Goal: Transaction & Acquisition: Book appointment/travel/reservation

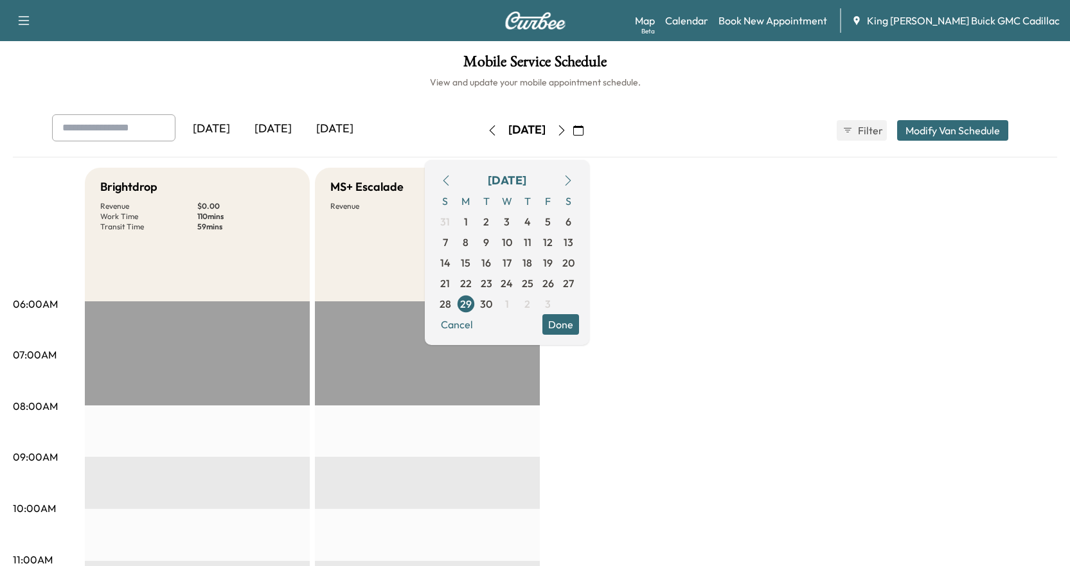
click at [572, 125] on button "button" at bounding box center [562, 130] width 22 height 21
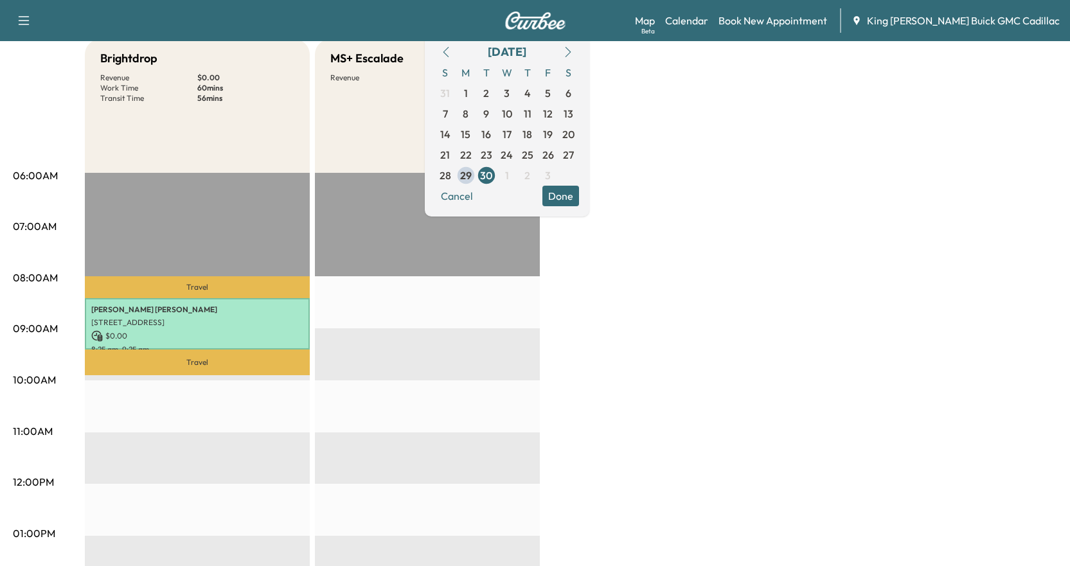
scroll to position [64, 0]
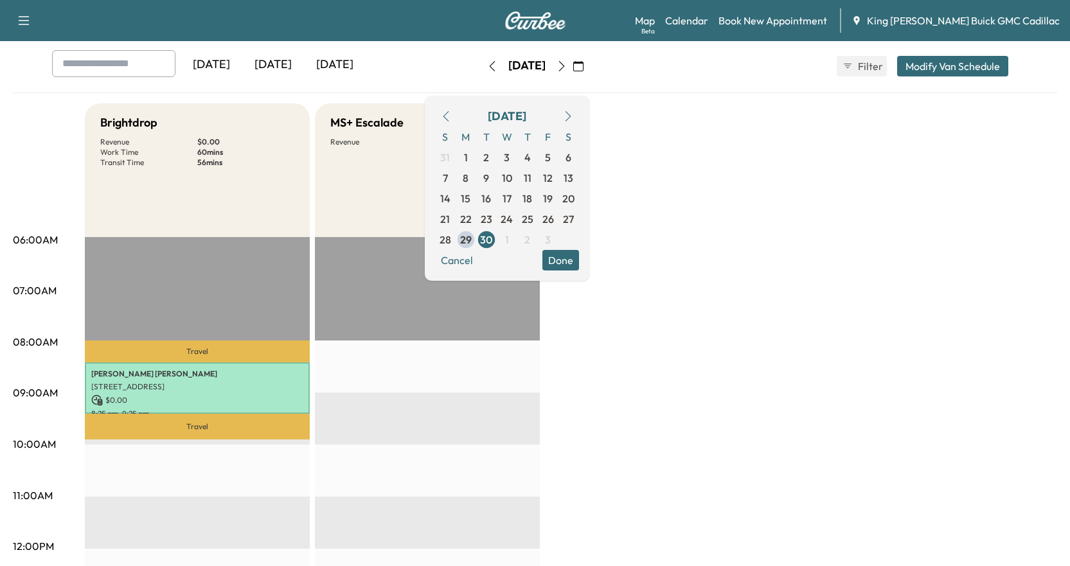
click at [567, 64] on icon "button" at bounding box center [561, 66] width 10 height 10
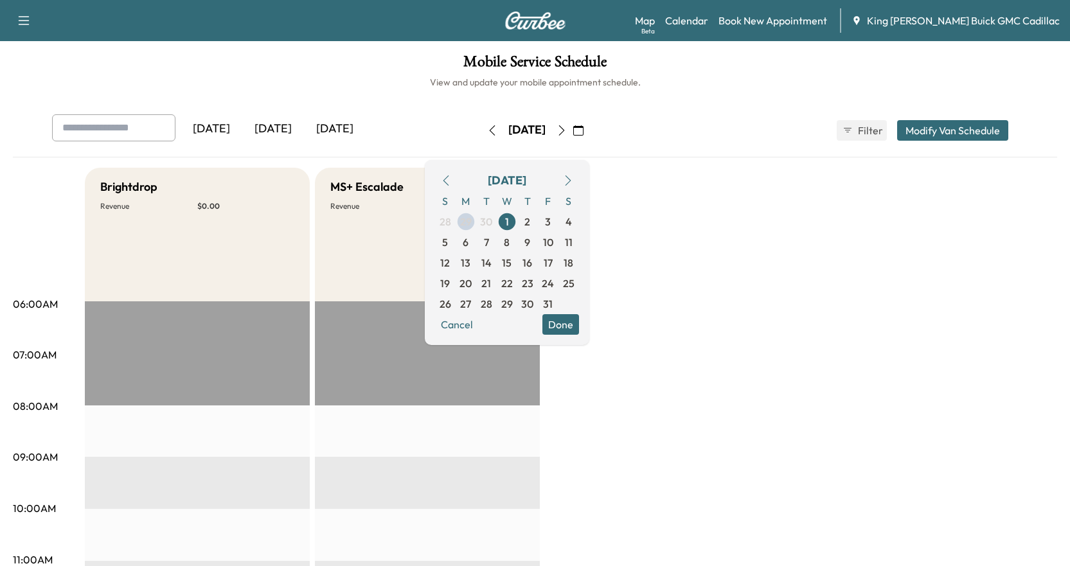
click at [487, 128] on icon "button" at bounding box center [492, 130] width 10 height 10
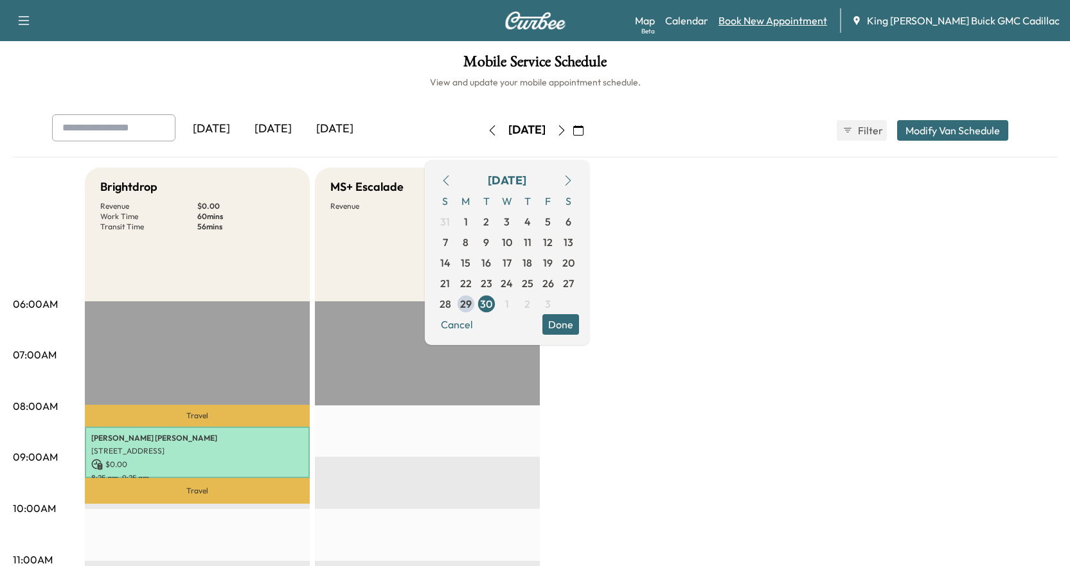
click at [793, 17] on link "Book New Appointment" at bounding box center [772, 20] width 109 height 15
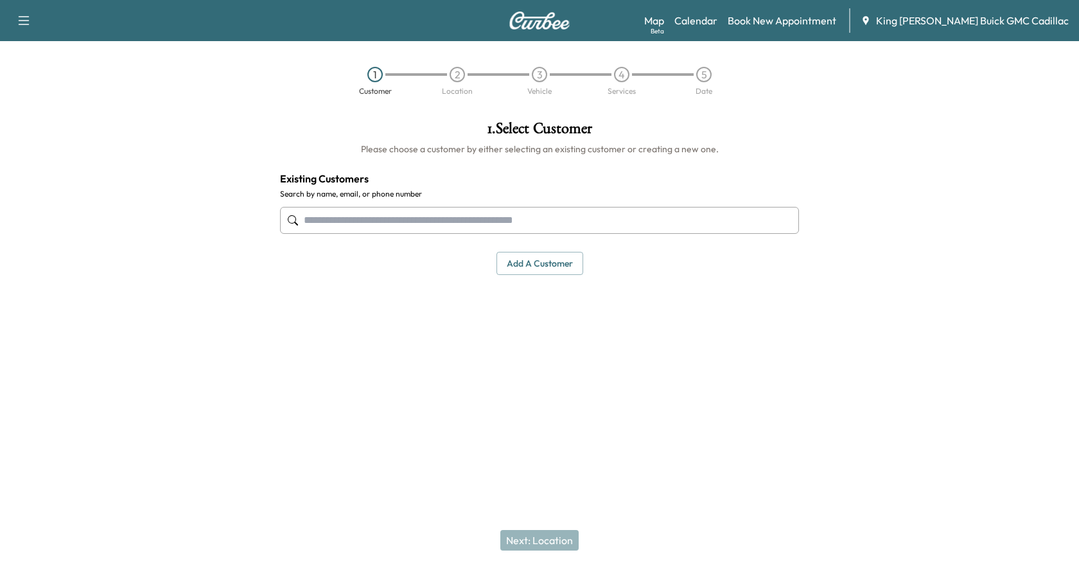
click at [398, 226] on input "text" at bounding box center [539, 220] width 519 height 27
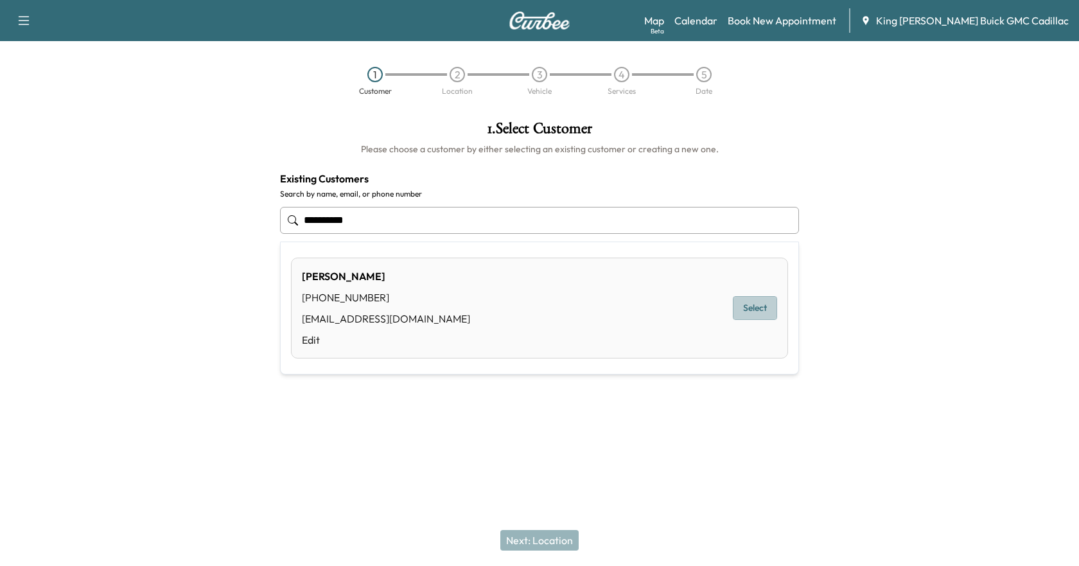
click at [769, 307] on button "Select" at bounding box center [755, 308] width 44 height 24
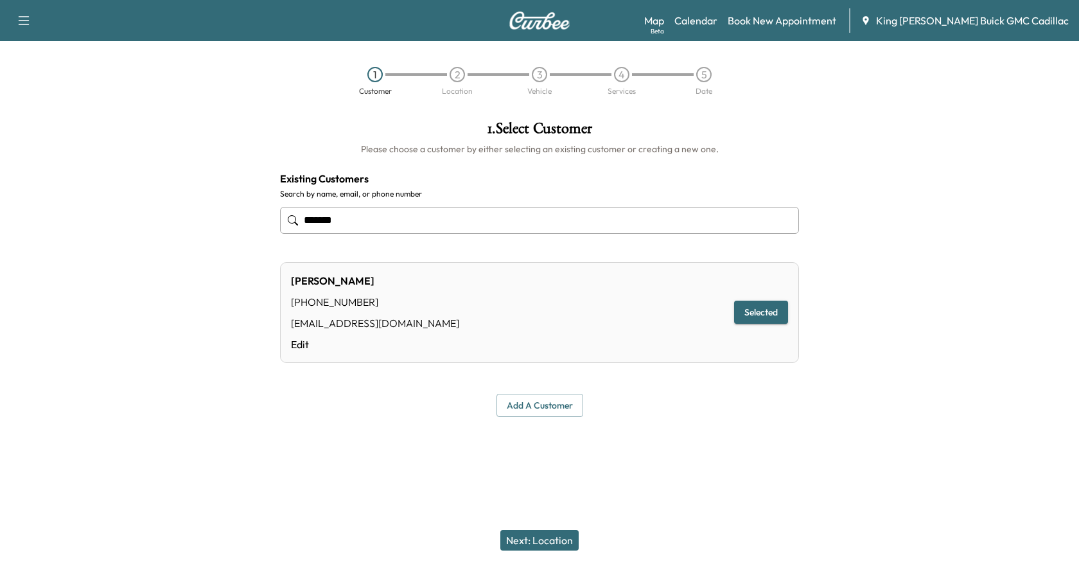
type input "******"
click at [553, 549] on button "Next: Location" at bounding box center [540, 540] width 78 height 21
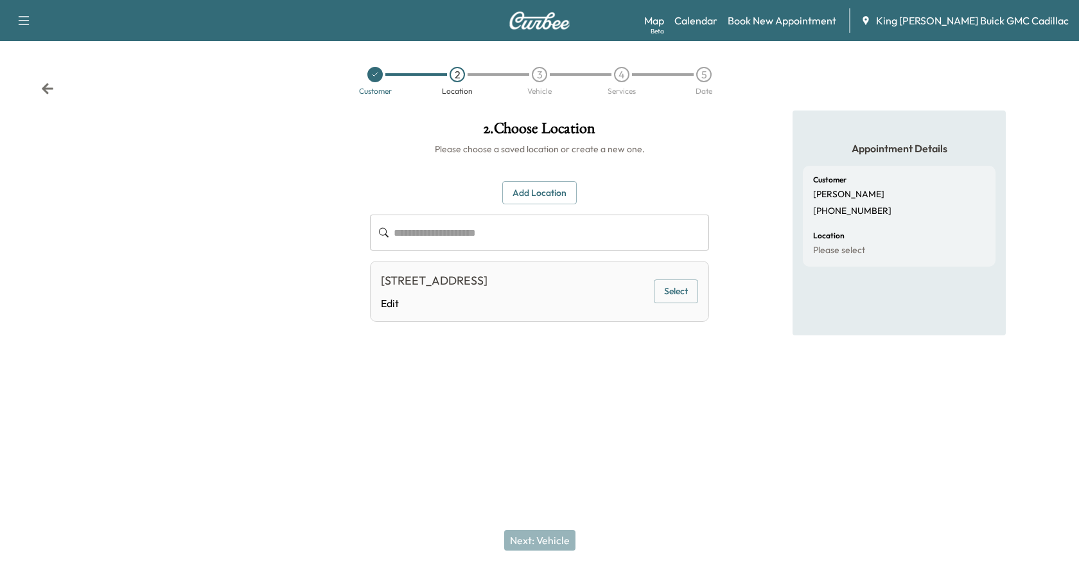
click at [671, 297] on button "Select" at bounding box center [676, 291] width 44 height 24
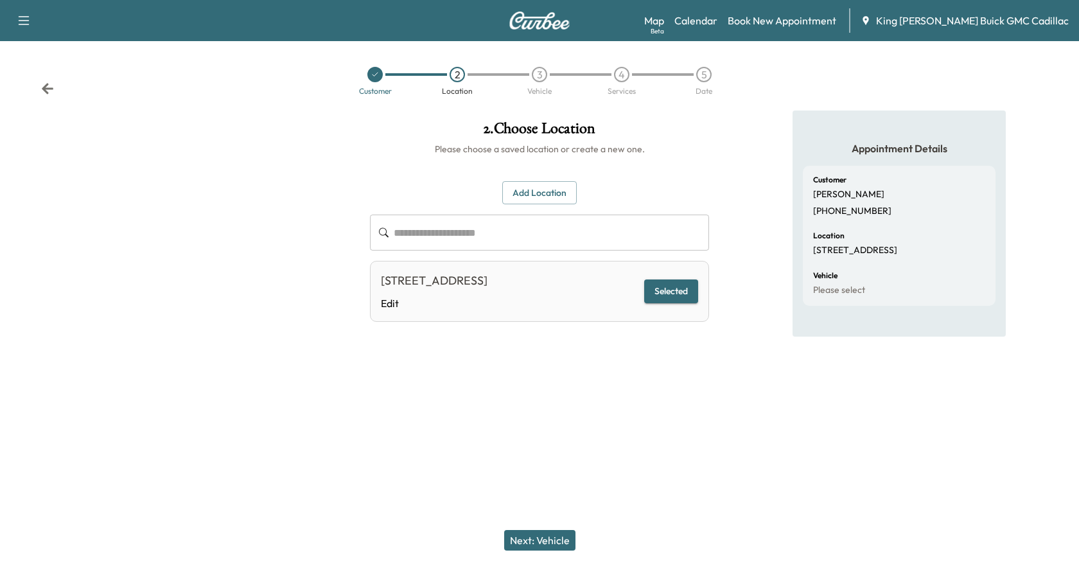
click at [530, 538] on button "Next: Vehicle" at bounding box center [539, 540] width 71 height 21
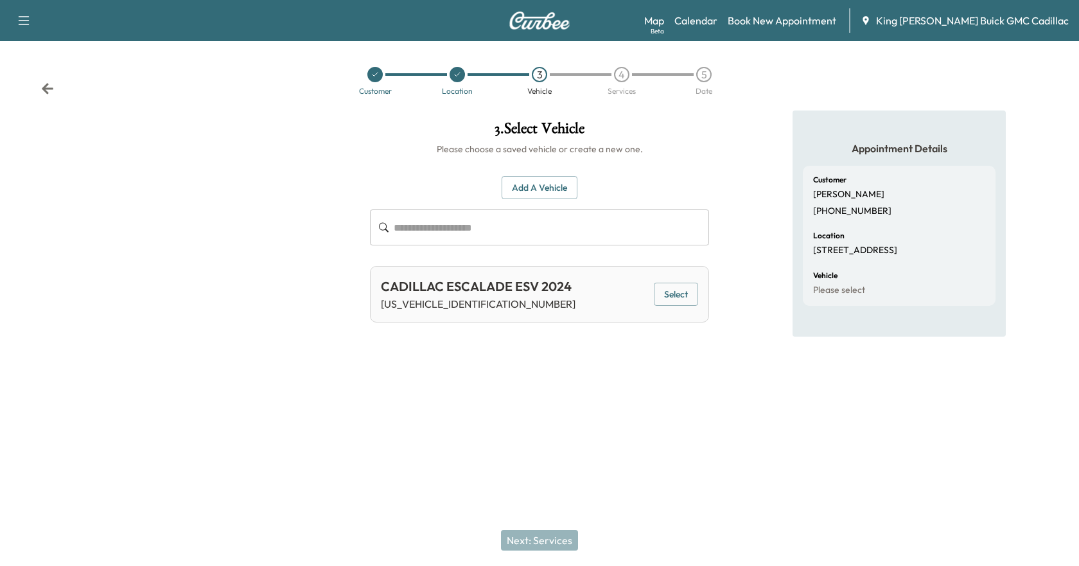
click at [668, 299] on button "Select" at bounding box center [676, 295] width 44 height 24
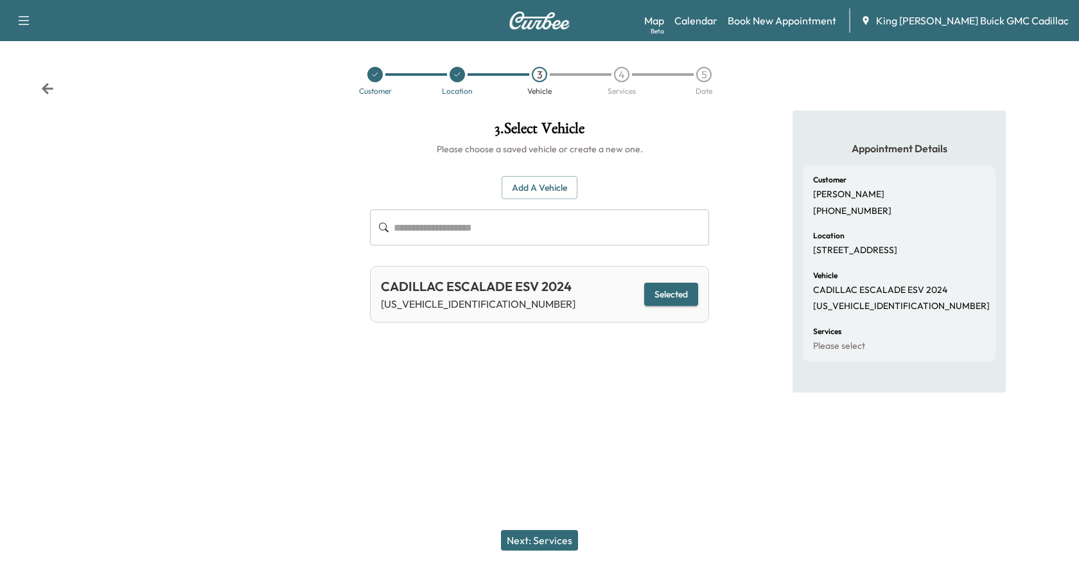
click at [568, 546] on button "Next: Services" at bounding box center [539, 540] width 77 height 21
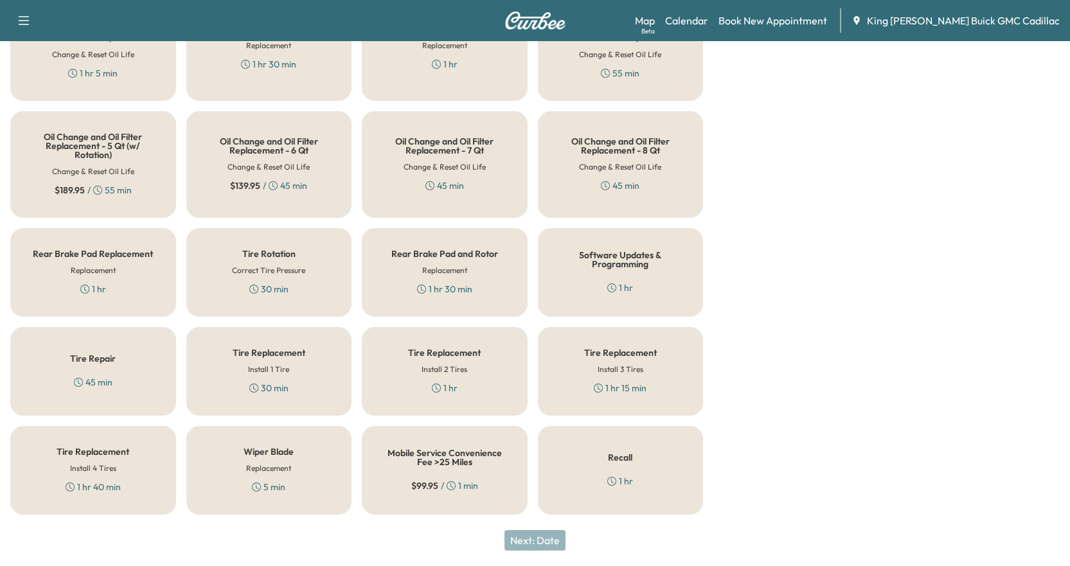
scroll to position [161, 0]
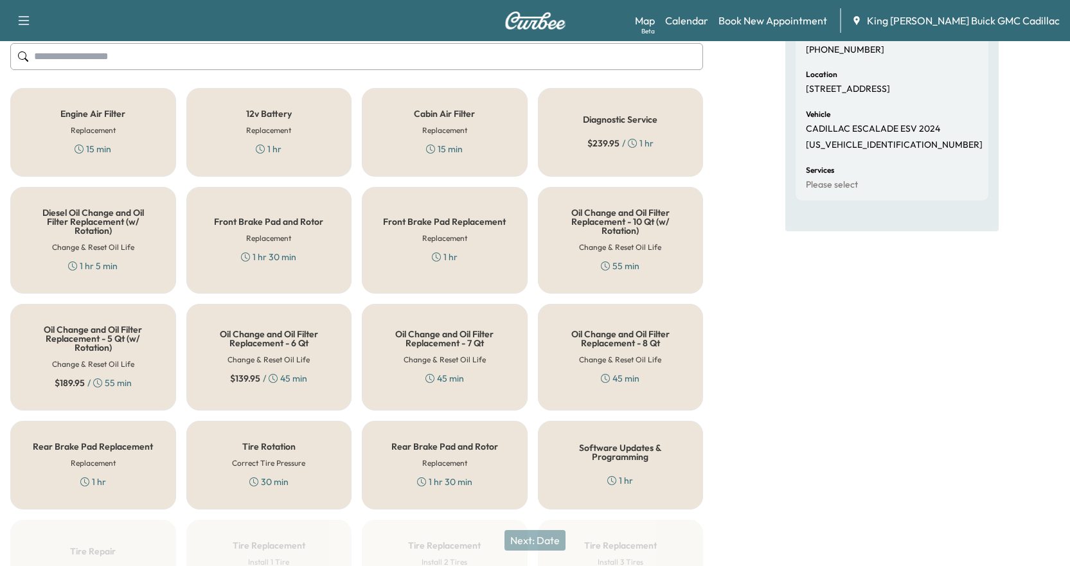
click at [649, 224] on h5 "Oil Change and Oil Filter Replacement - 10 Qt (w/ Rotation)" at bounding box center [620, 221] width 123 height 27
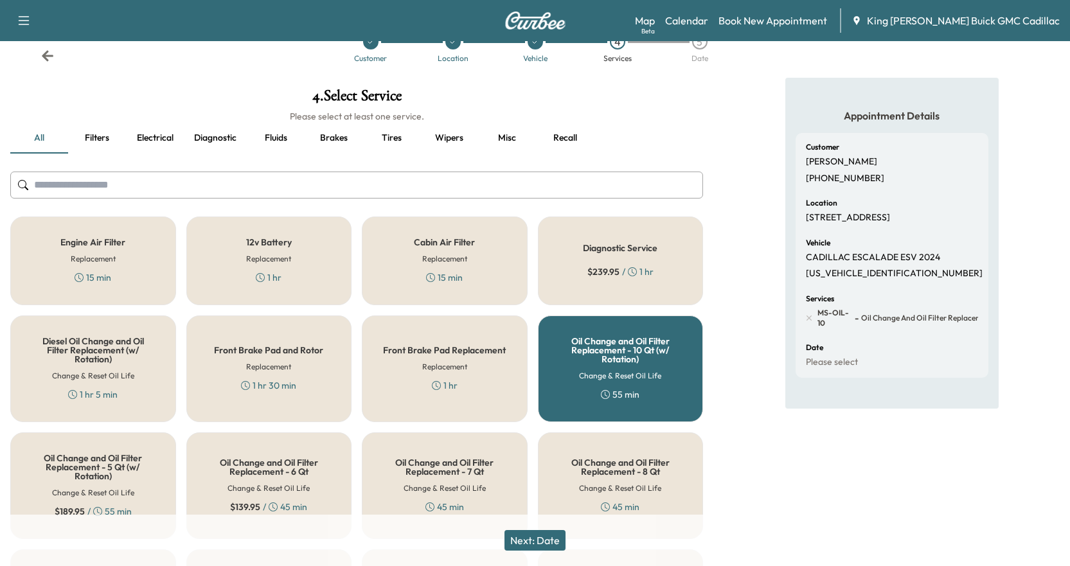
scroll to position [0, 0]
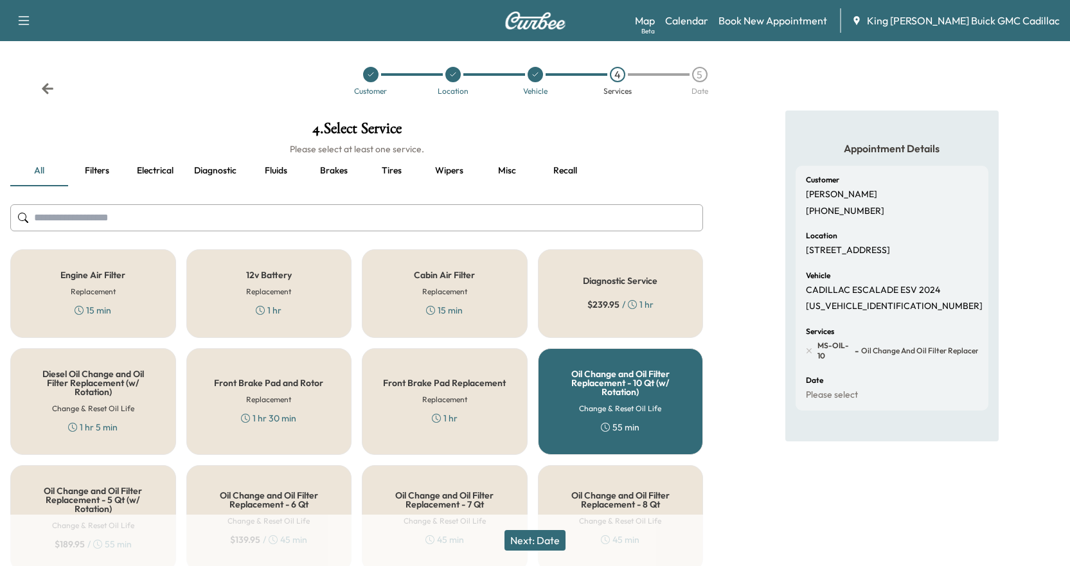
click at [563, 170] on button "Recall" at bounding box center [565, 170] width 58 height 31
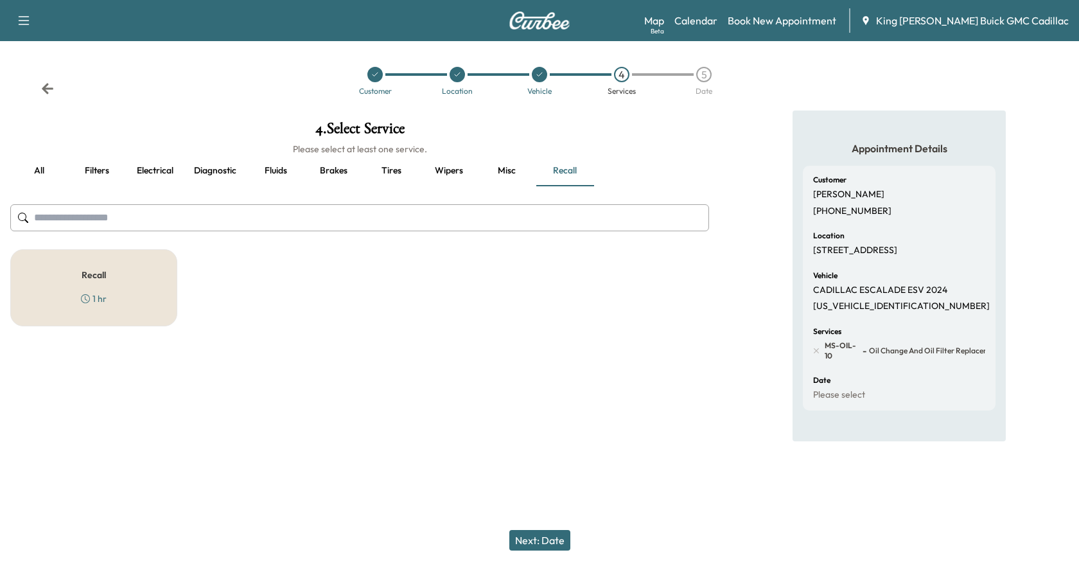
click at [80, 297] on div "Recall 1 hr" at bounding box center [93, 287] width 167 height 77
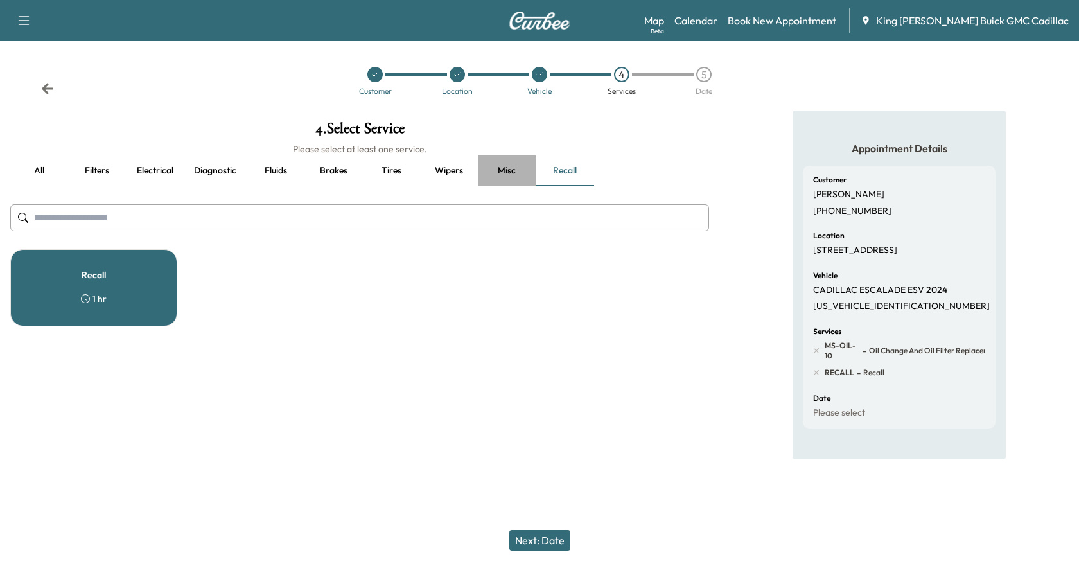
click at [513, 175] on button "Misc" at bounding box center [507, 170] width 58 height 31
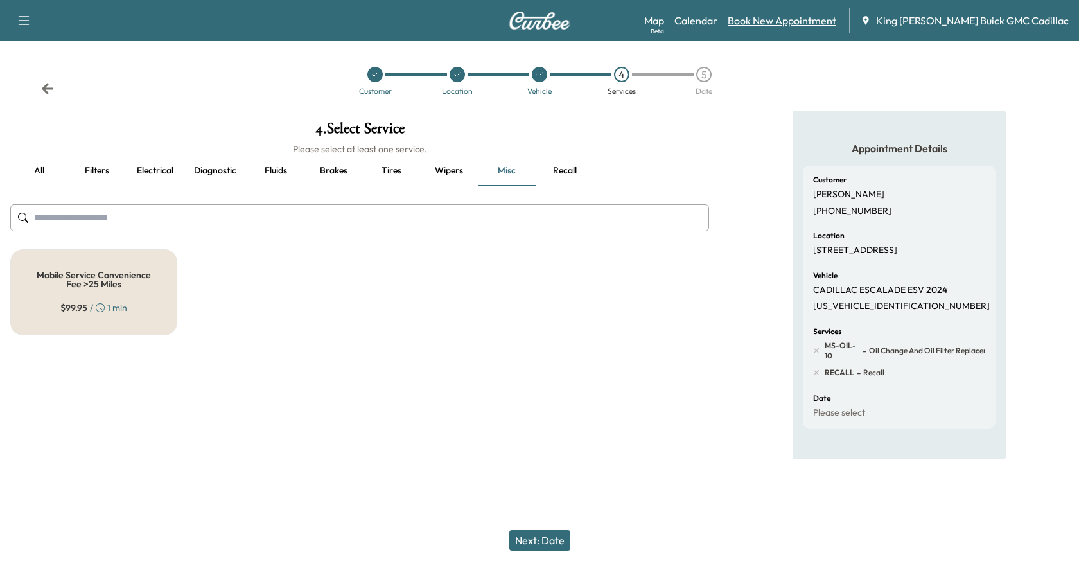
click at [787, 16] on link "Book New Appointment" at bounding box center [782, 20] width 109 height 15
click at [796, 18] on link "Book New Appointment" at bounding box center [782, 20] width 109 height 15
click at [43, 94] on icon at bounding box center [47, 88] width 13 height 13
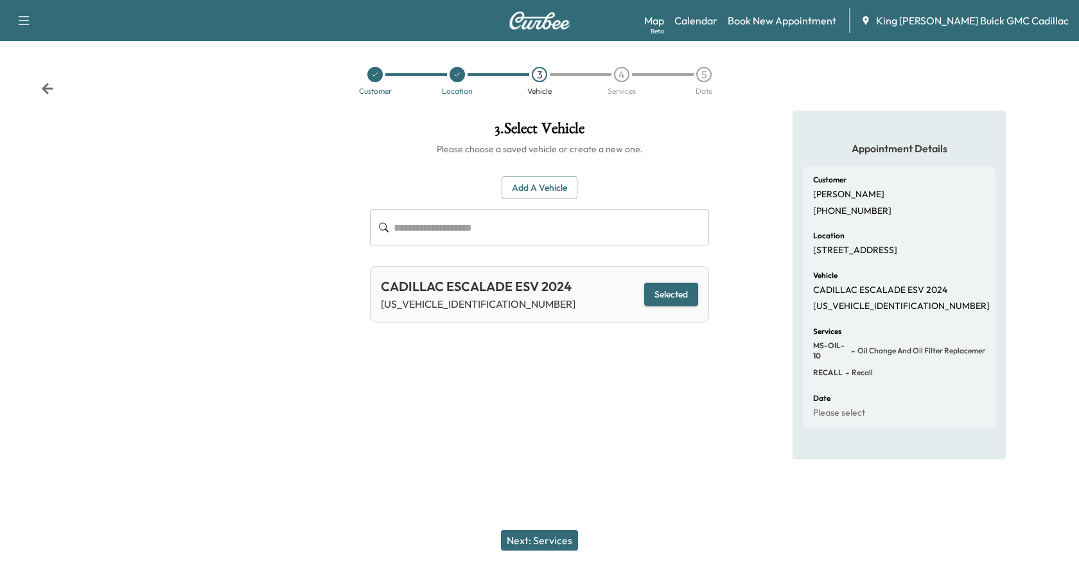
click at [560, 545] on button "Next: Services" at bounding box center [539, 540] width 77 height 21
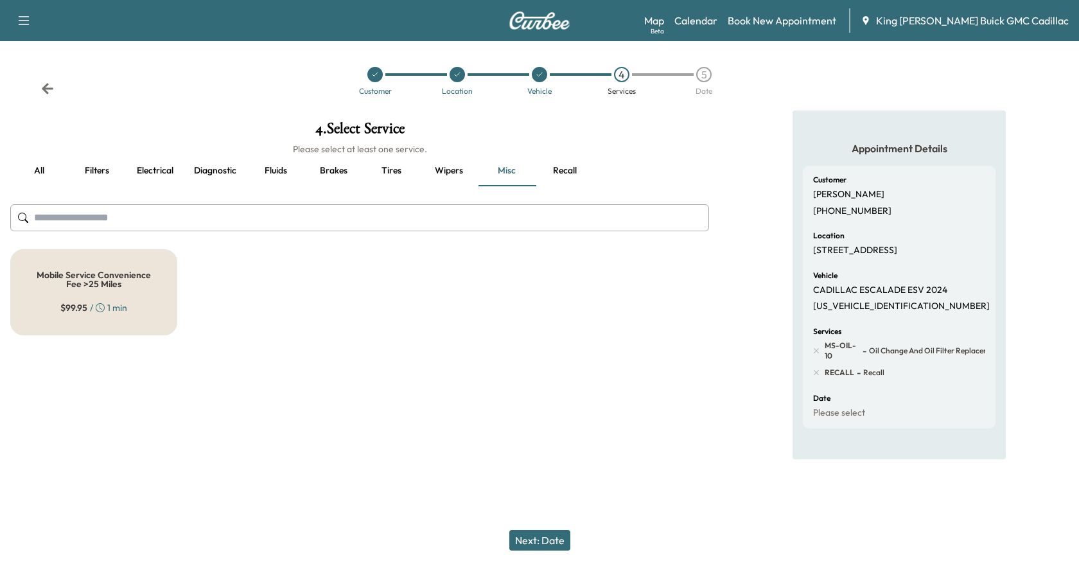
click at [545, 547] on button "Next: Date" at bounding box center [539, 540] width 61 height 21
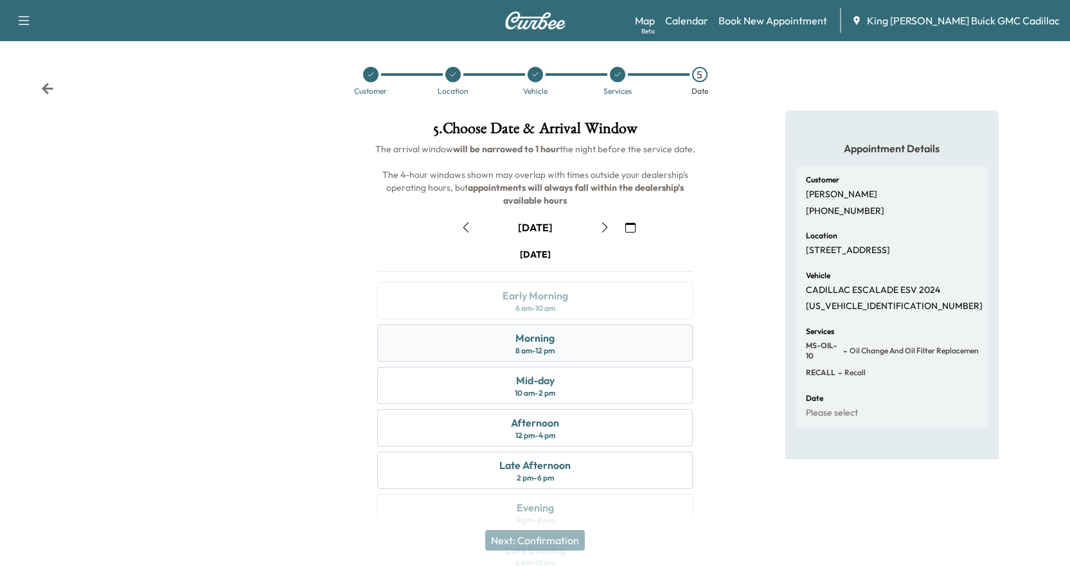
click at [538, 354] on div "8 am - 12 pm" at bounding box center [534, 351] width 39 height 10
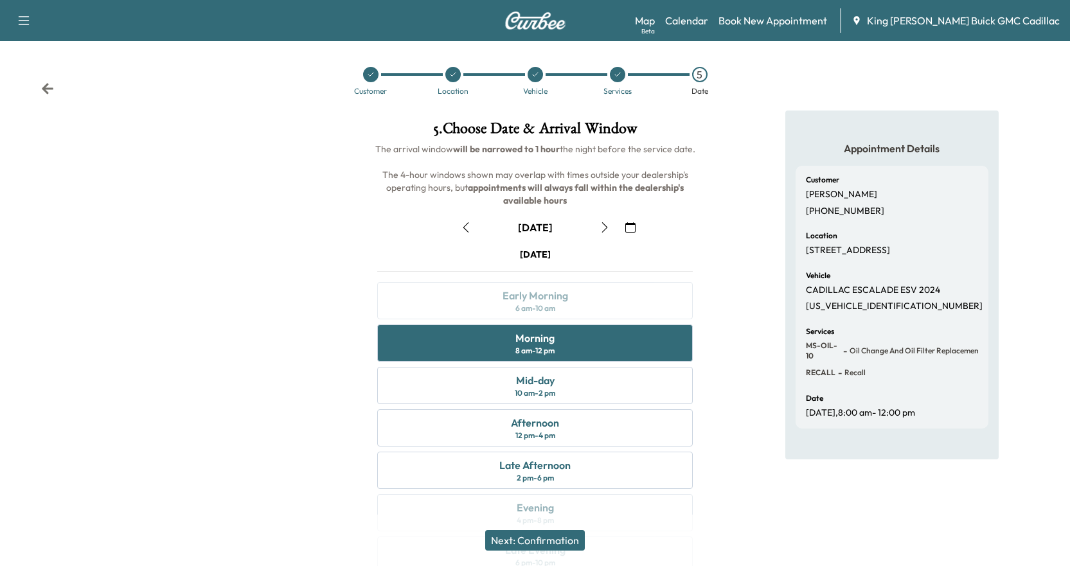
click at [549, 547] on button "Next: Confirmation" at bounding box center [535, 540] width 100 height 21
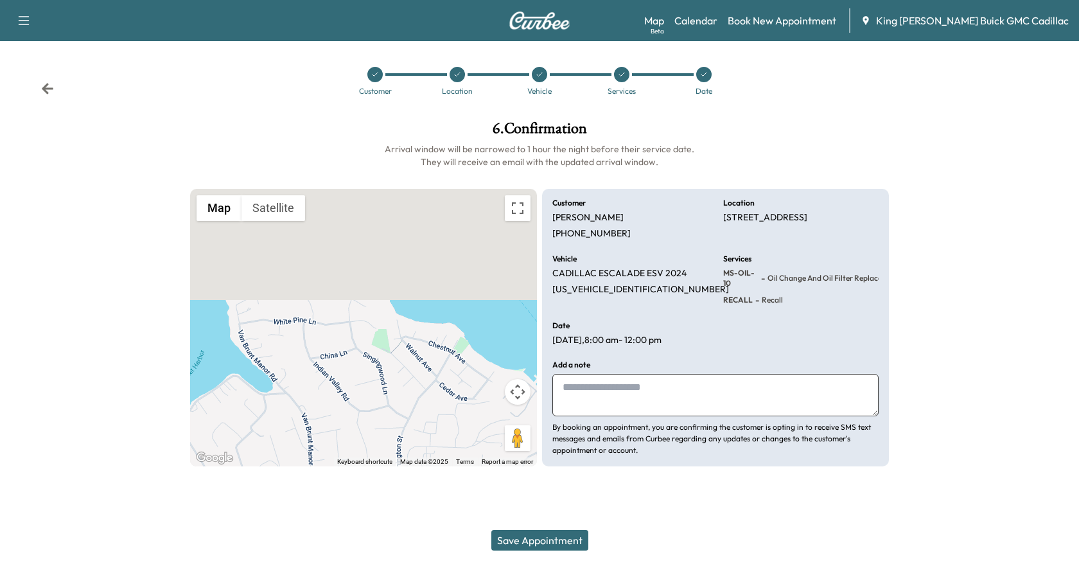
click at [42, 87] on icon at bounding box center [47, 88] width 13 height 13
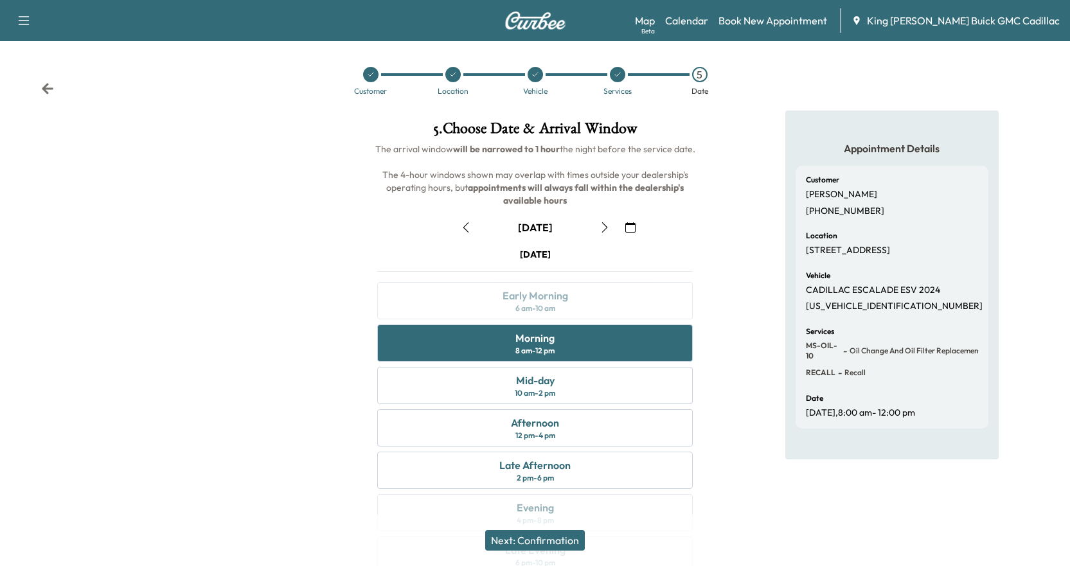
click at [47, 89] on icon at bounding box center [48, 88] width 12 height 11
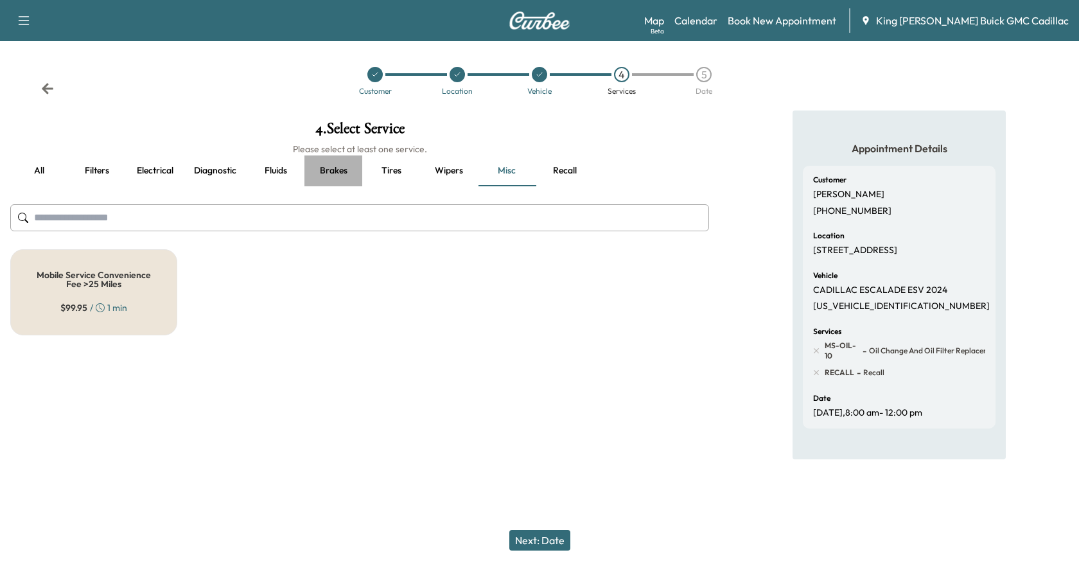
click at [344, 174] on button "Brakes" at bounding box center [334, 170] width 58 height 31
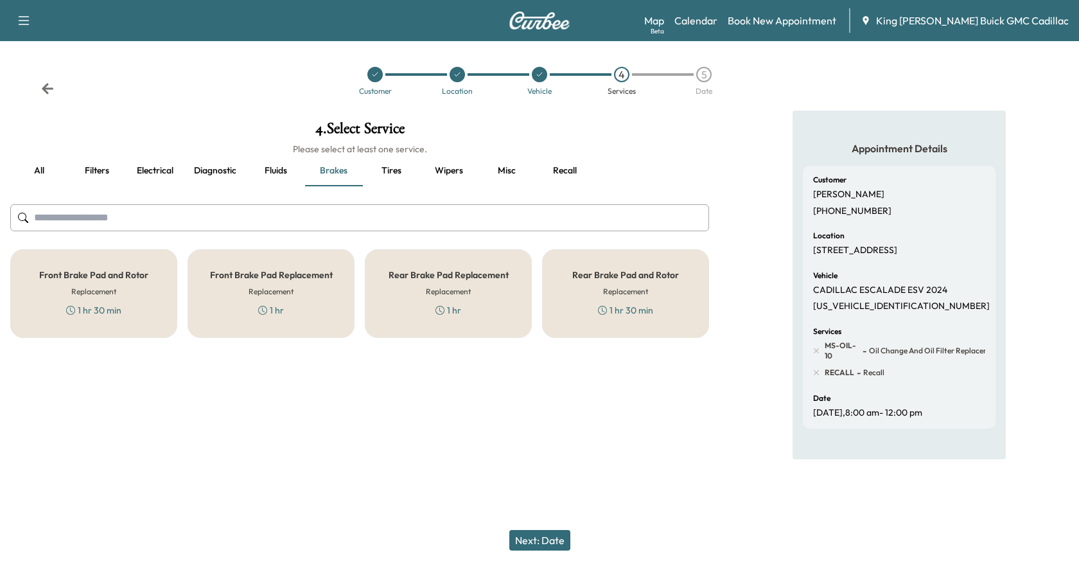
click at [301, 416] on div "4 . Select Service Please select at least one service. all Filters Electrical D…" at bounding box center [360, 285] width 720 height 349
click at [209, 168] on button "Diagnostic" at bounding box center [215, 170] width 63 height 31
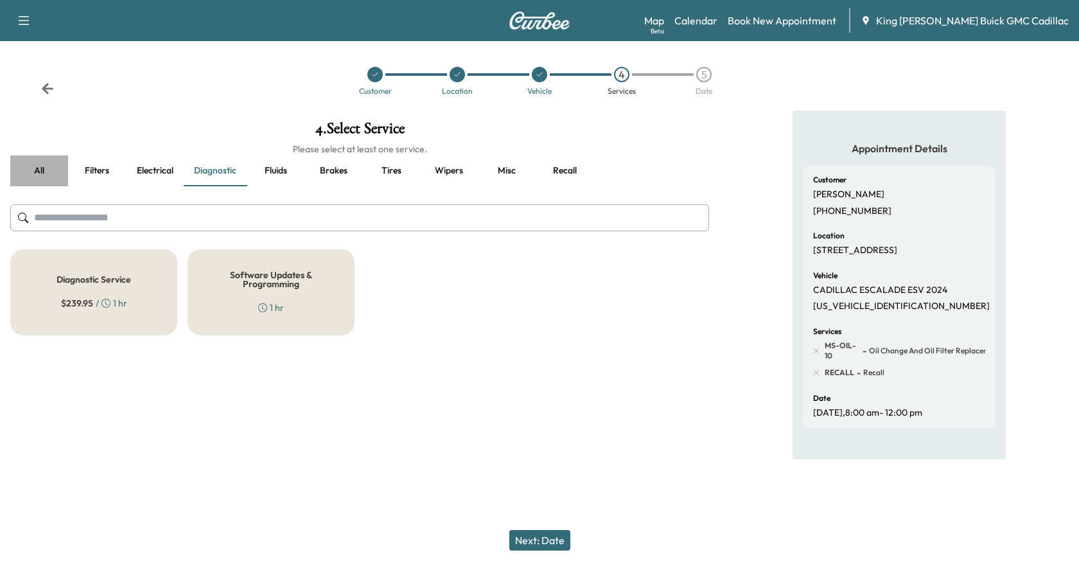
click at [43, 173] on button "all" at bounding box center [39, 170] width 58 height 31
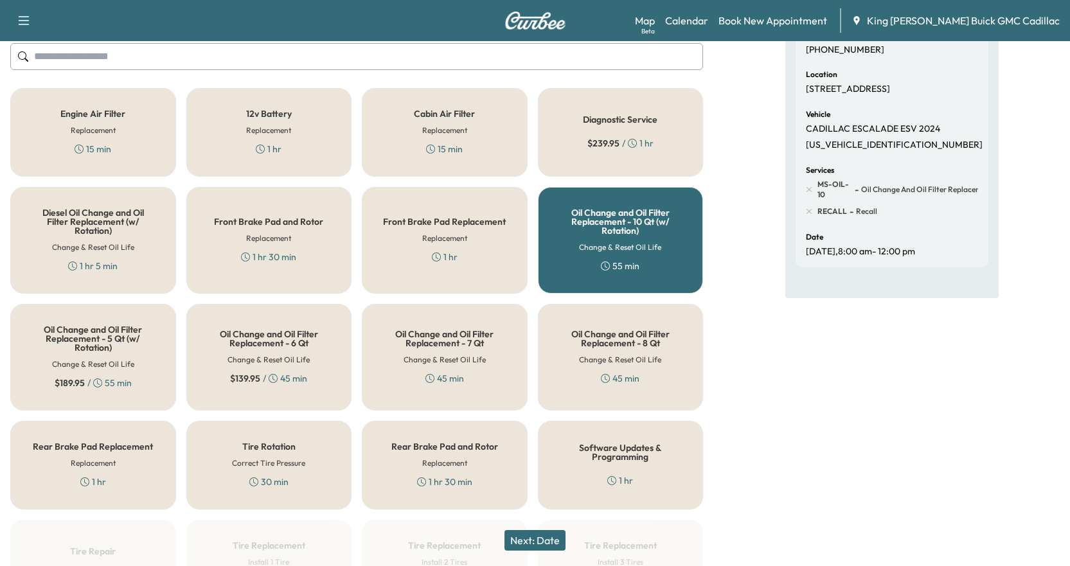
scroll to position [33, 0]
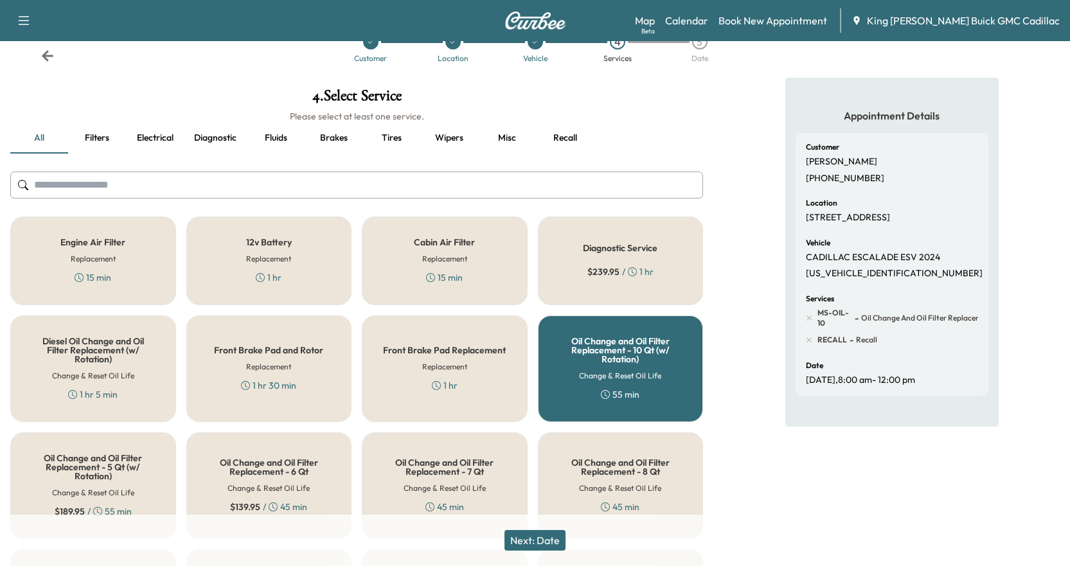
click at [333, 139] on button "Brakes" at bounding box center [334, 138] width 58 height 31
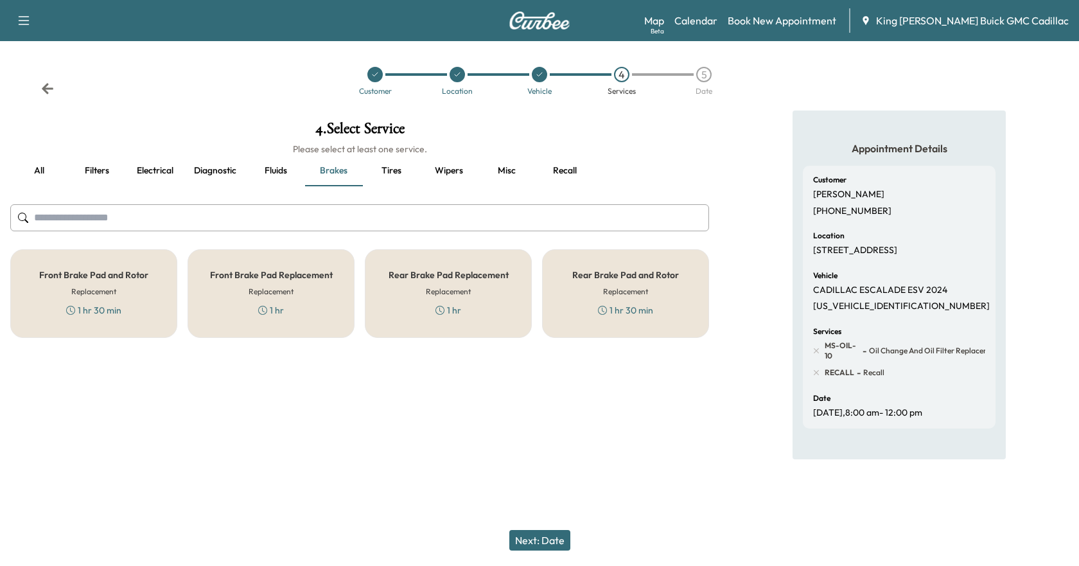
click at [493, 303] on div "Rear Brake Pad Replacement Replacement 1 hr" at bounding box center [448, 293] width 167 height 89
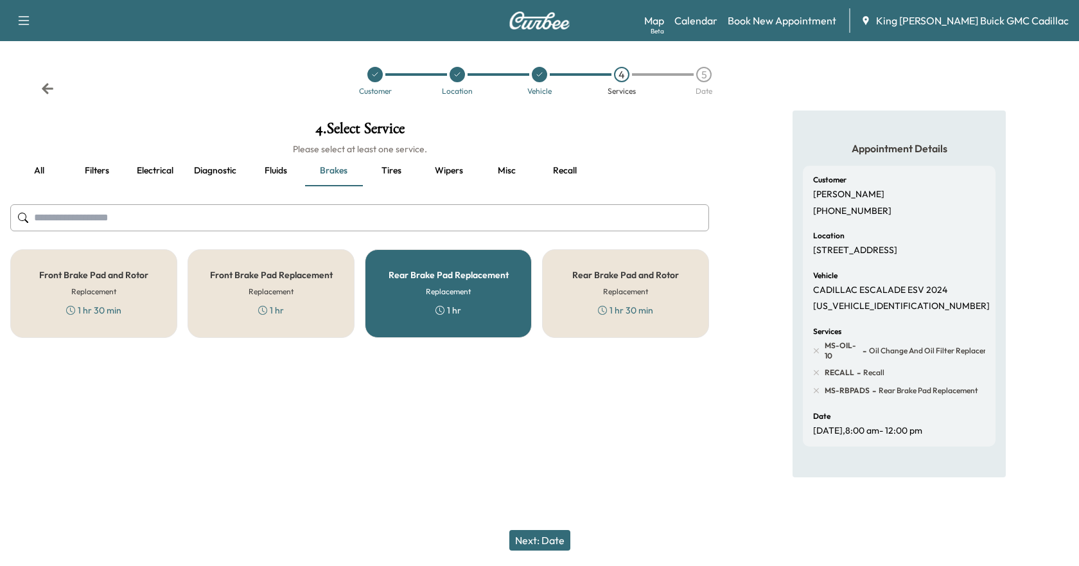
click at [129, 294] on div "Front Brake Pad and Rotor Replacement 1 hr 30 min" at bounding box center [93, 293] width 167 height 89
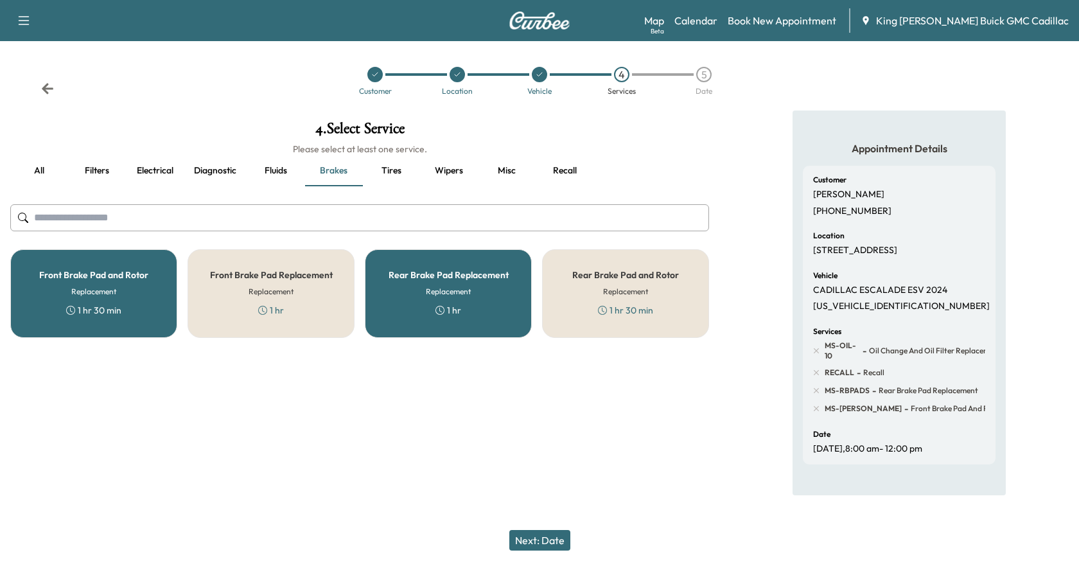
click at [547, 533] on button "Next: Date" at bounding box center [539, 540] width 61 height 21
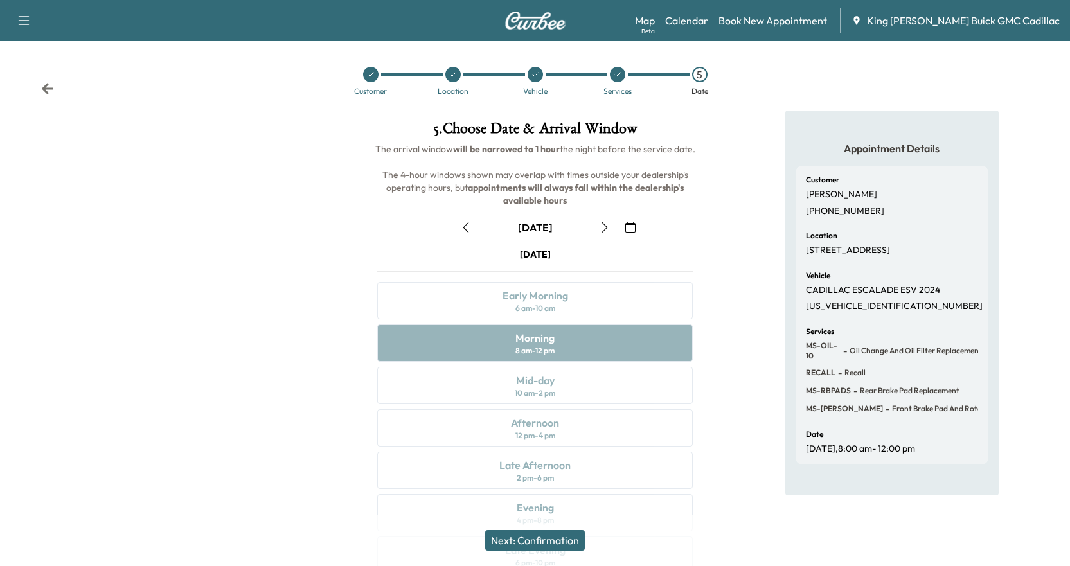
click at [539, 549] on button "Next: Confirmation" at bounding box center [535, 540] width 100 height 21
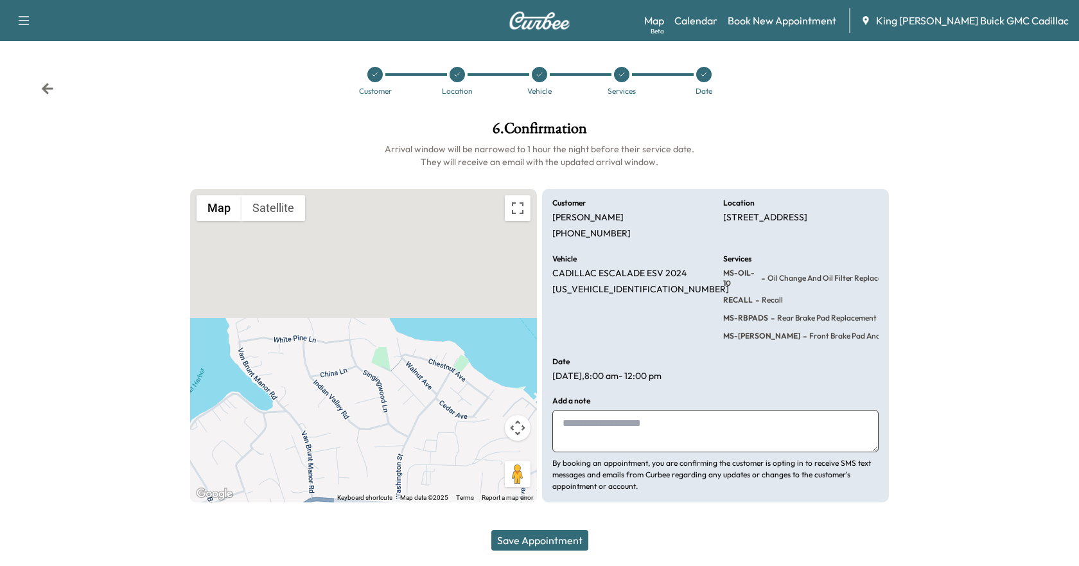
click at [631, 434] on textarea at bounding box center [716, 431] width 326 height 42
type textarea "**********"
click at [47, 96] on div "Customer Location Vehicle Services Date" at bounding box center [539, 80] width 1079 height 59
click at [45, 91] on icon at bounding box center [48, 88] width 12 height 11
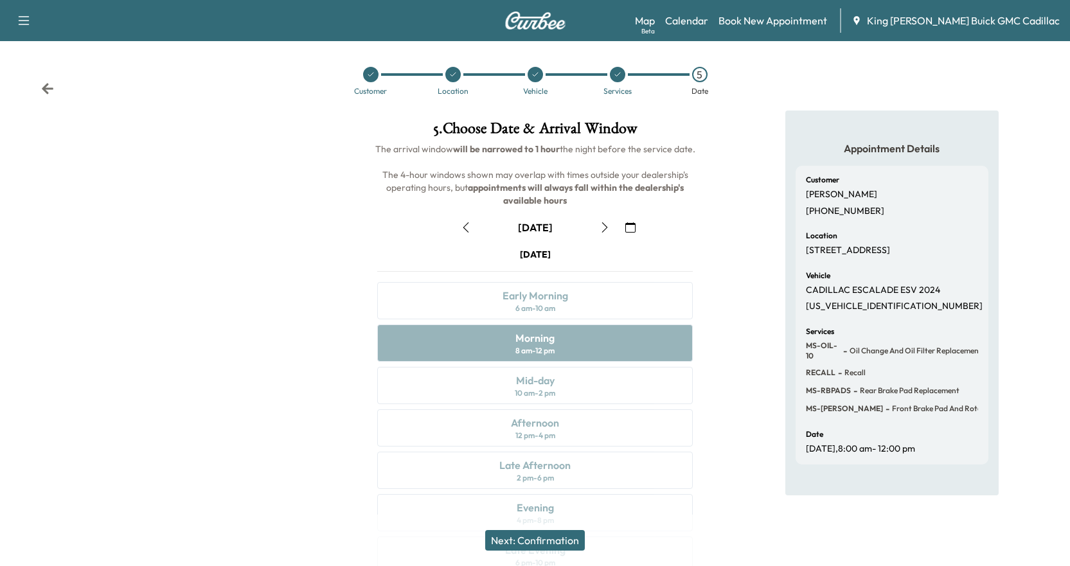
click at [45, 91] on icon at bounding box center [48, 88] width 12 height 11
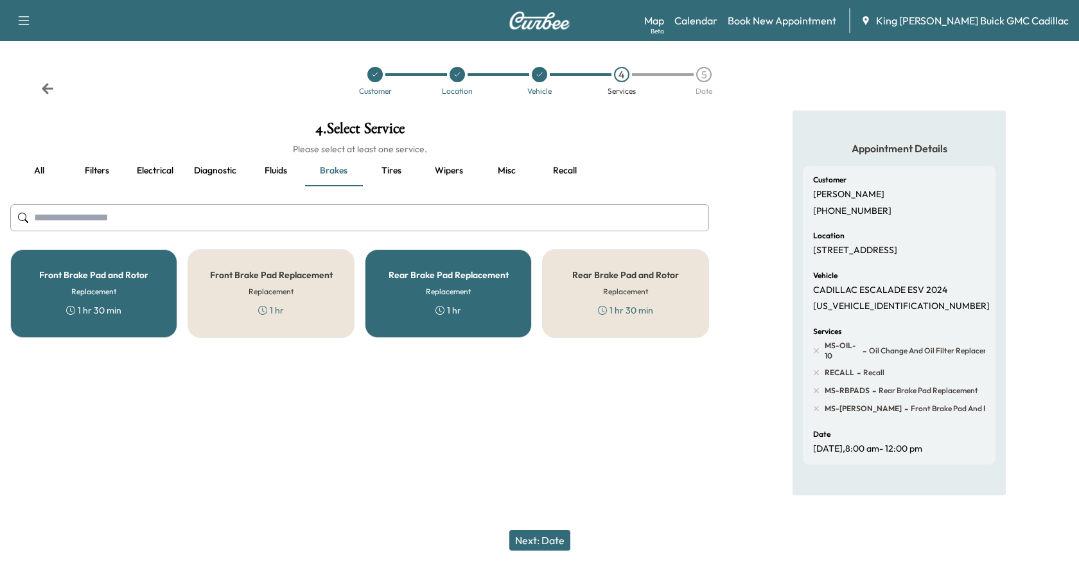
click at [45, 91] on icon at bounding box center [48, 88] width 12 height 11
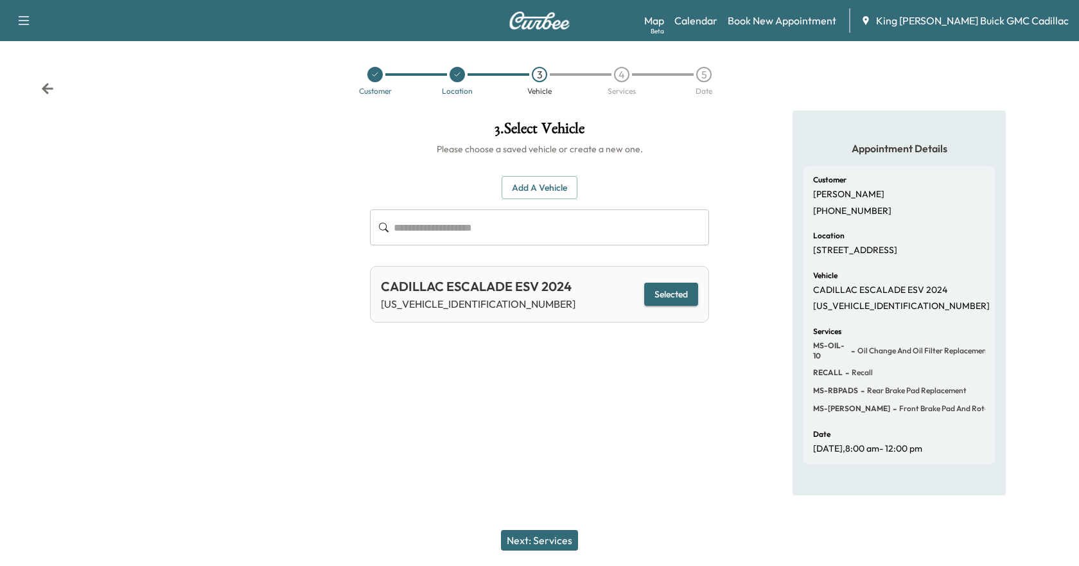
click at [45, 91] on icon at bounding box center [48, 88] width 12 height 11
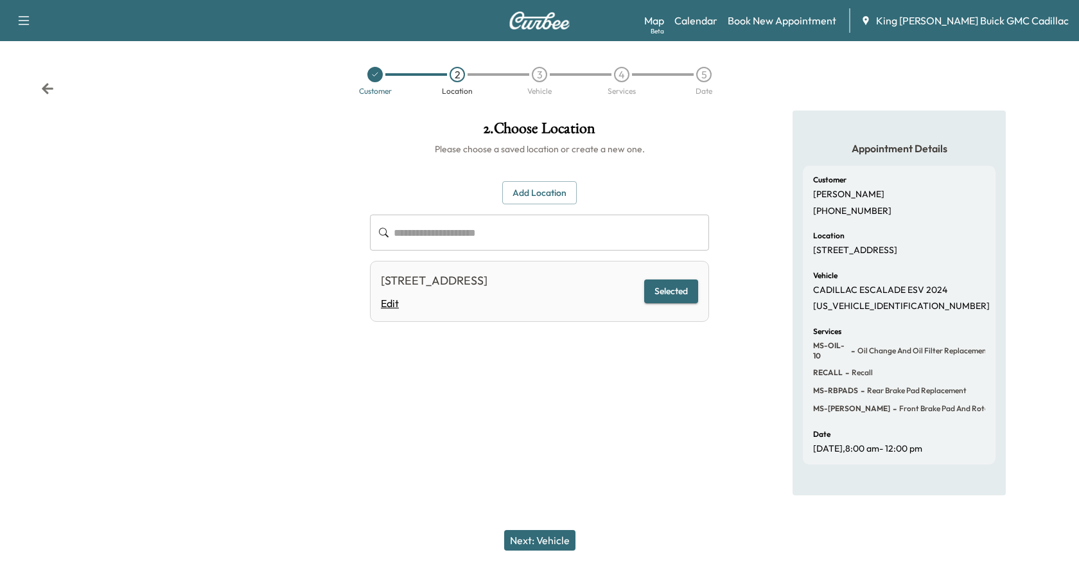
click at [387, 308] on link "Edit" at bounding box center [434, 303] width 107 height 15
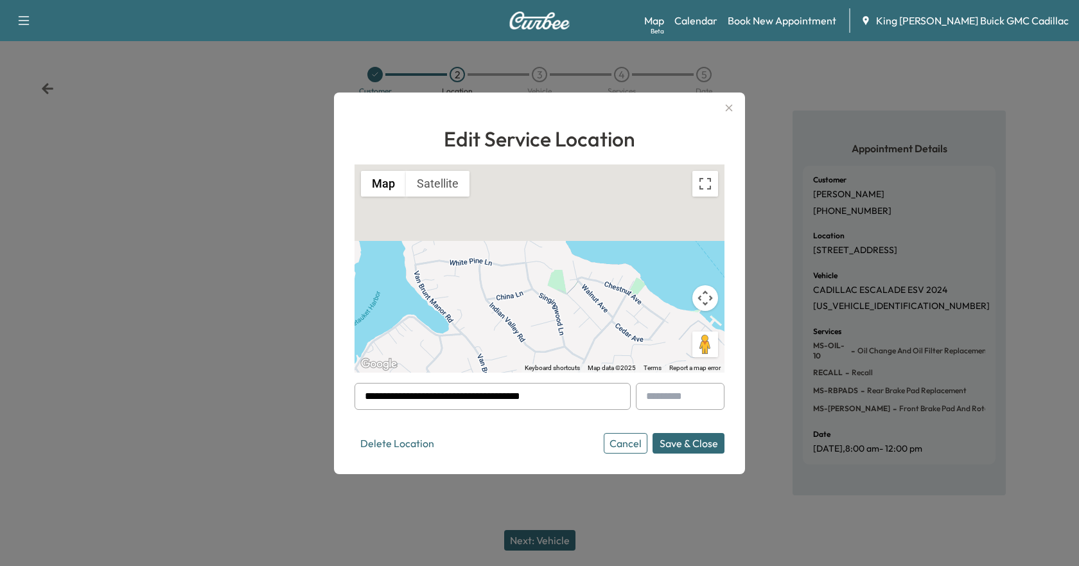
click at [418, 395] on input "**********" at bounding box center [493, 396] width 276 height 27
click at [425, 431] on li "[STREET_ADDRESS]" at bounding box center [492, 424] width 275 height 26
type input "**********"
click at [693, 448] on button "Save & Close" at bounding box center [689, 443] width 72 height 21
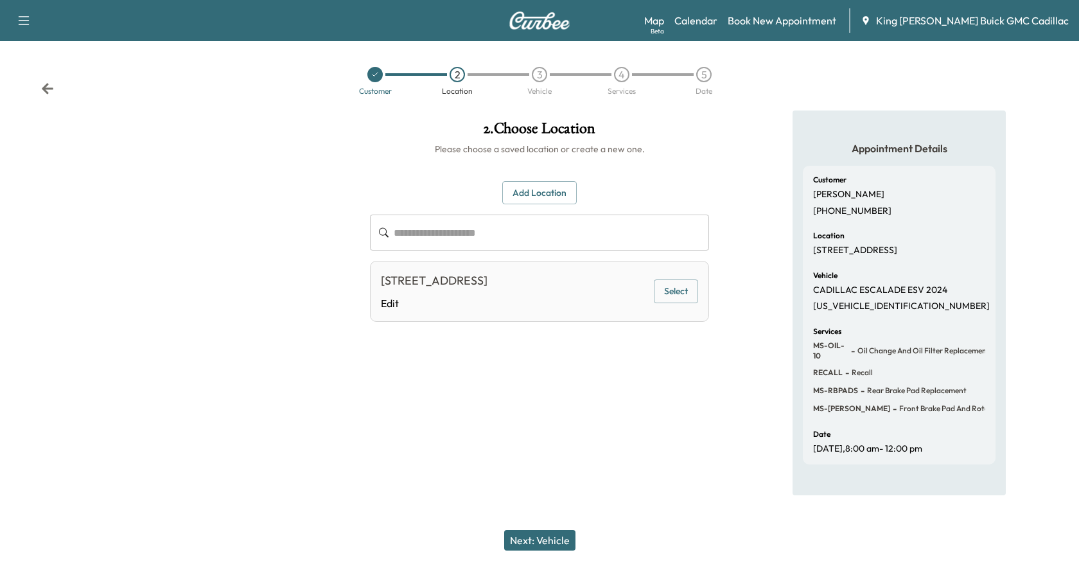
click at [682, 300] on button "Select" at bounding box center [676, 291] width 44 height 24
click at [538, 545] on button "Next: Vehicle" at bounding box center [539, 540] width 71 height 21
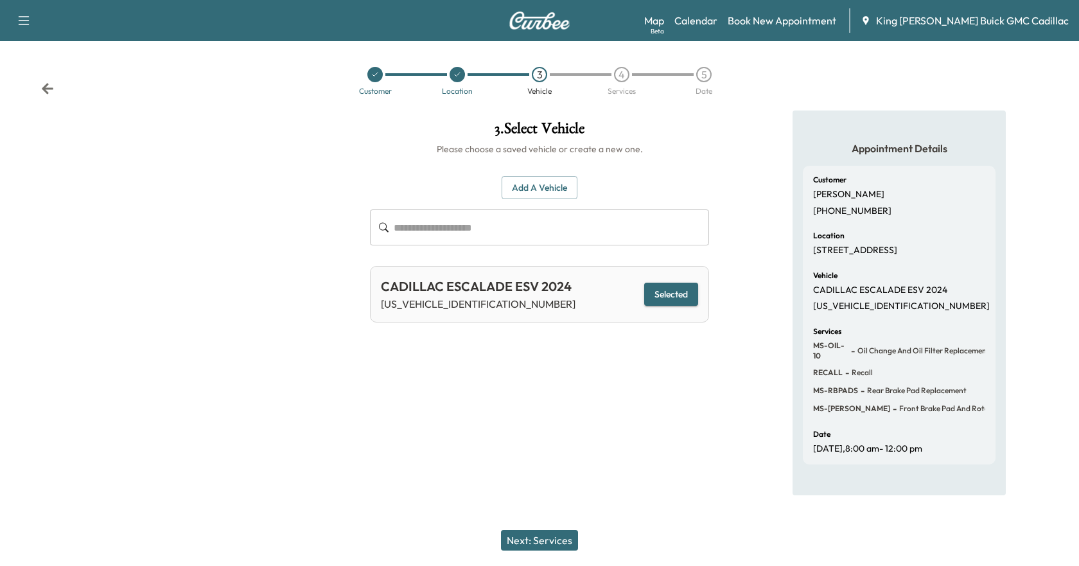
click at [538, 545] on button "Next: Services" at bounding box center [539, 540] width 77 height 21
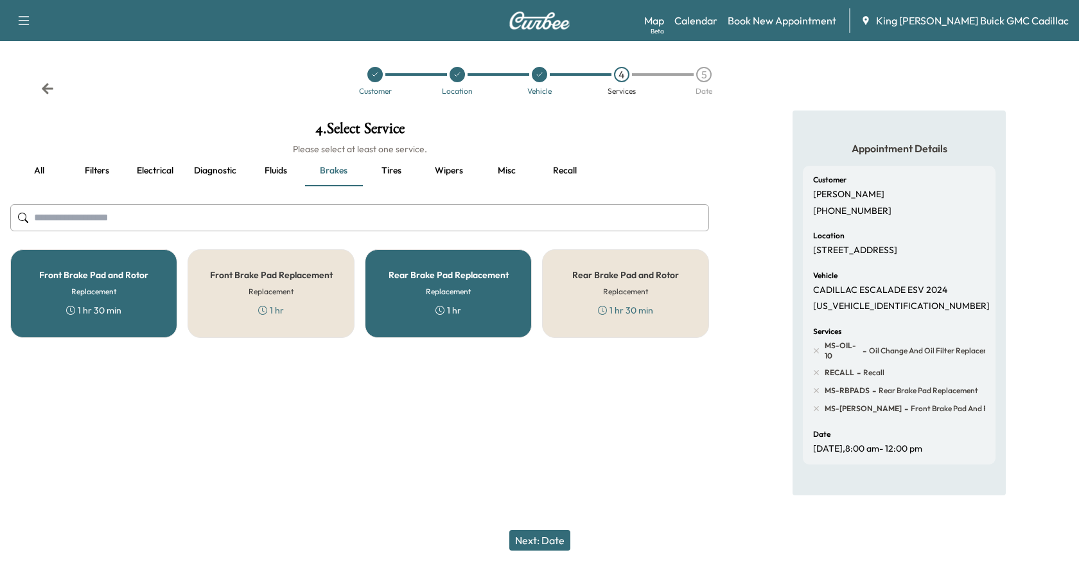
click at [538, 545] on button "Next: Date" at bounding box center [539, 540] width 61 height 21
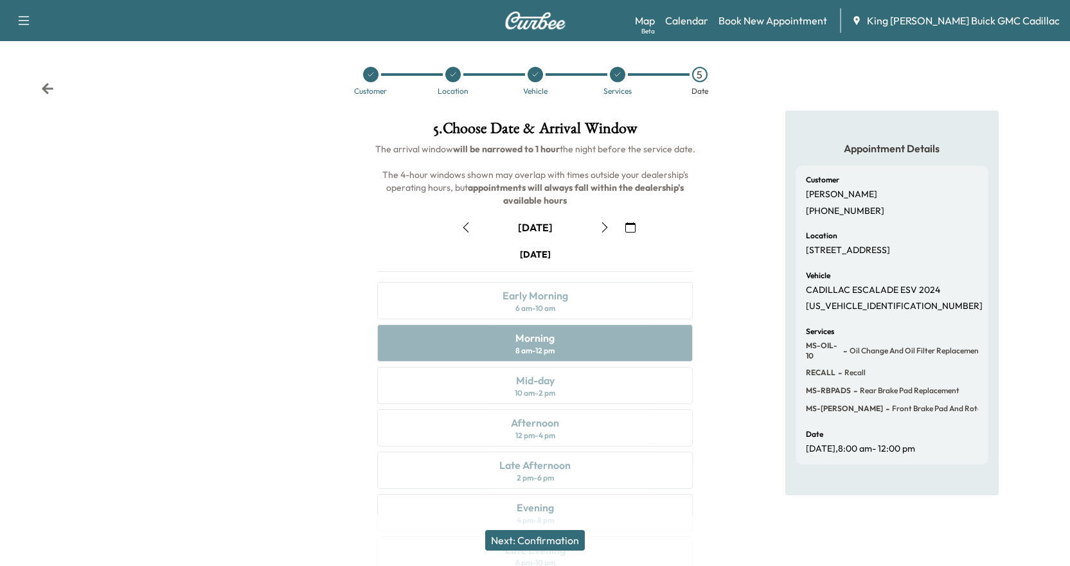
scroll to position [64, 0]
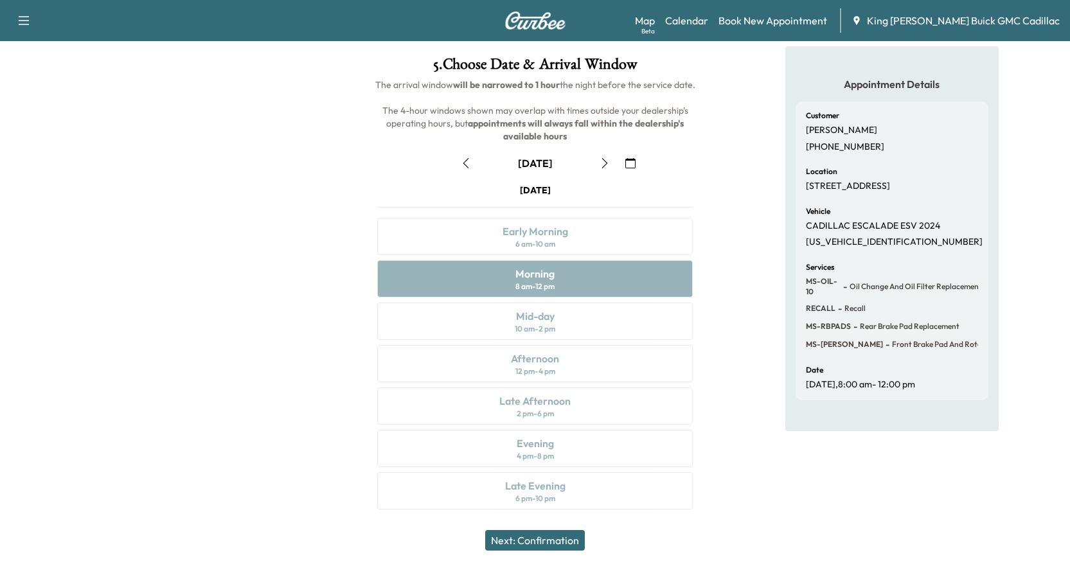
click at [553, 536] on button "Next: Confirmation" at bounding box center [535, 540] width 100 height 21
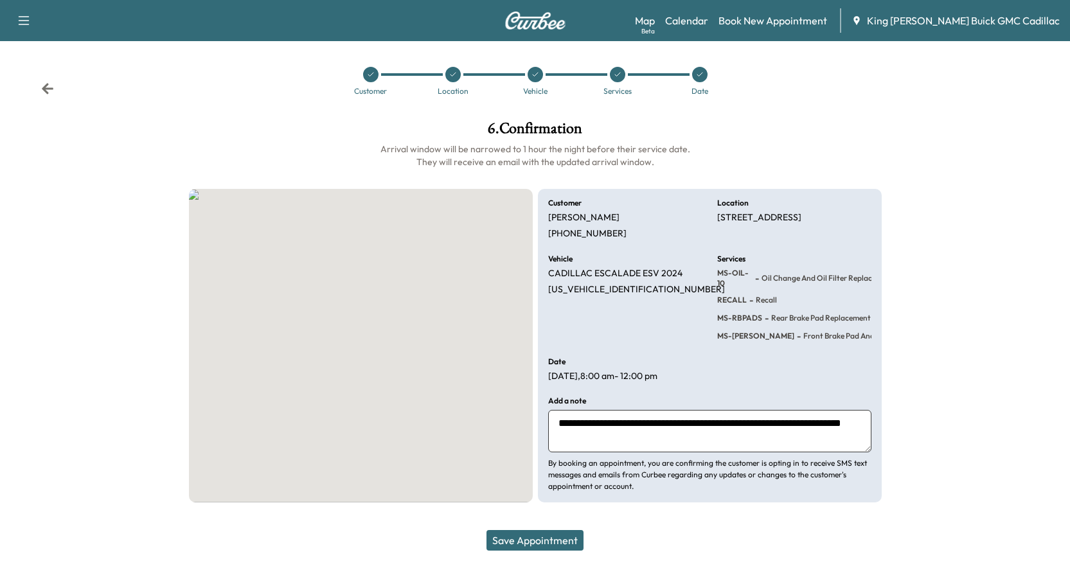
scroll to position [0, 0]
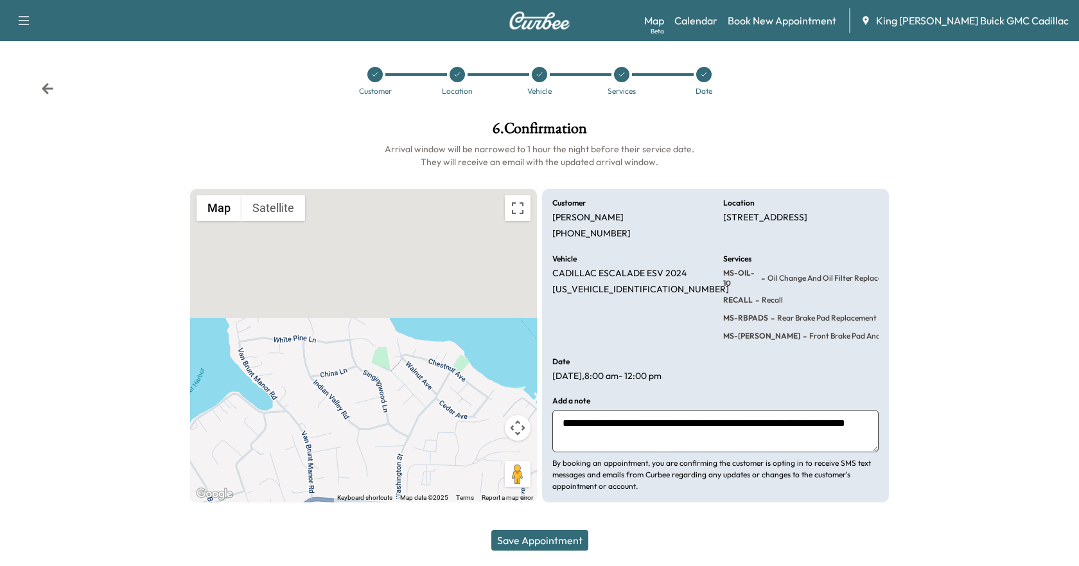
drag, startPoint x: 696, startPoint y: 445, endPoint x: 512, endPoint y: 423, distance: 185.6
click at [512, 423] on div "**********" at bounding box center [539, 346] width 699 height 314
click at [53, 90] on icon at bounding box center [47, 88] width 13 height 13
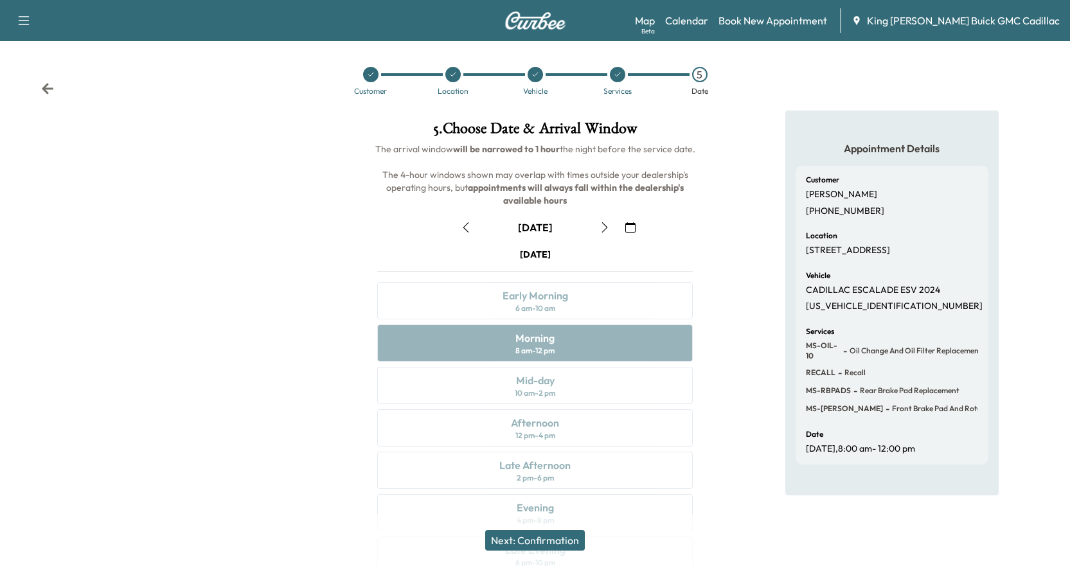
click at [48, 93] on icon at bounding box center [48, 88] width 12 height 11
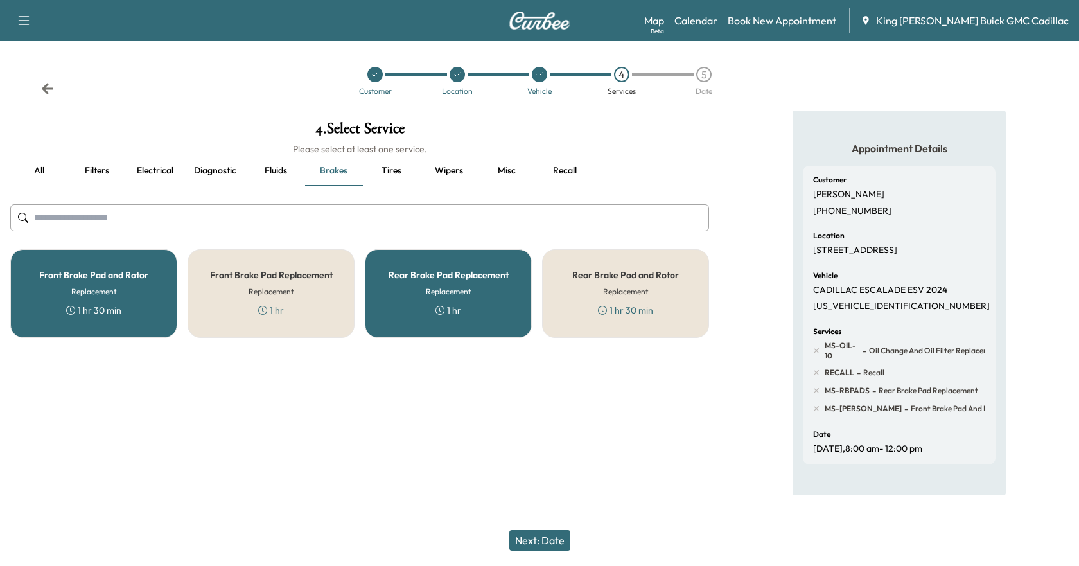
click at [261, 275] on h5 "Front Brake Pad Replacement" at bounding box center [271, 274] width 123 height 9
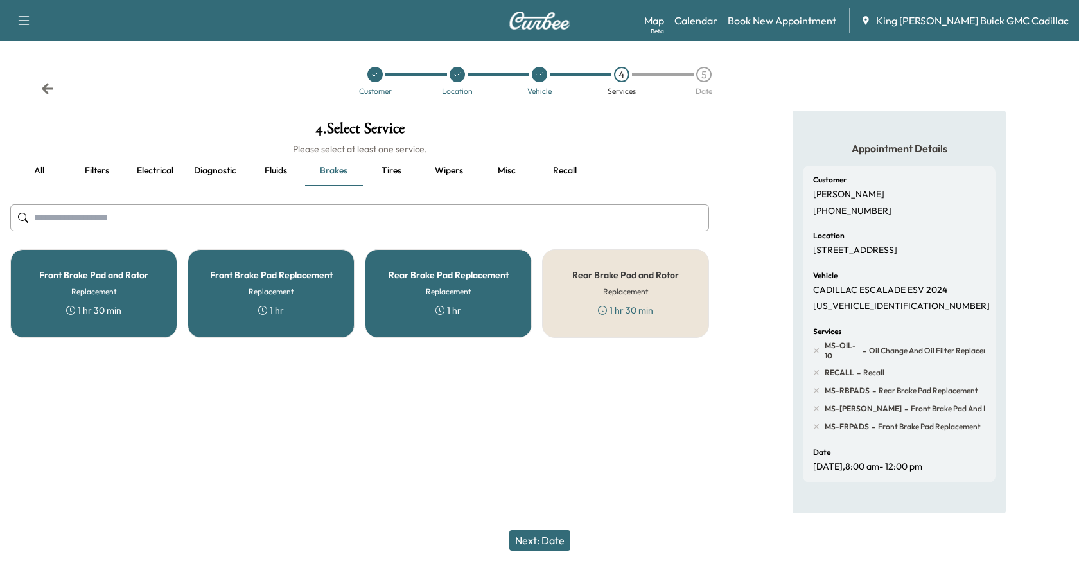
click at [664, 285] on div "Rear Brake Pad and Rotor Replacement 1 hr 30 min" at bounding box center [625, 293] width 167 height 89
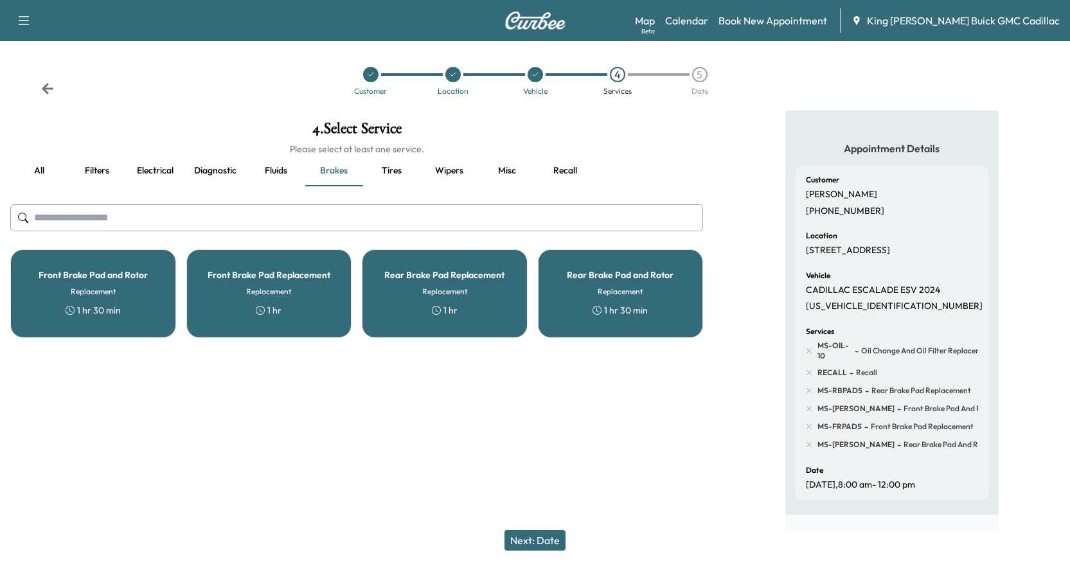
click at [101, 170] on button "Filters" at bounding box center [97, 170] width 58 height 31
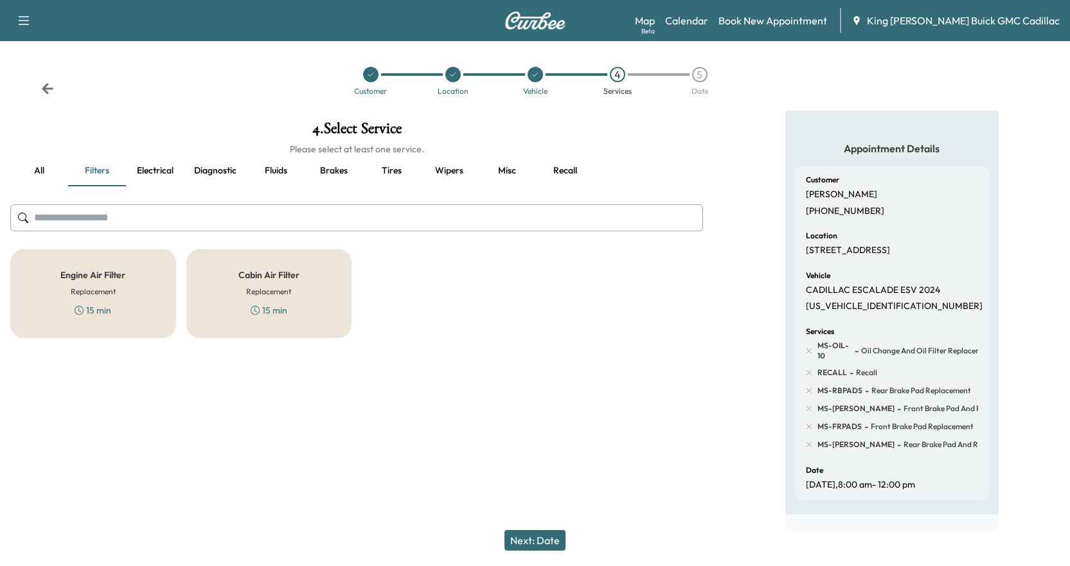
click at [272, 308] on div "15 min" at bounding box center [269, 310] width 37 height 13
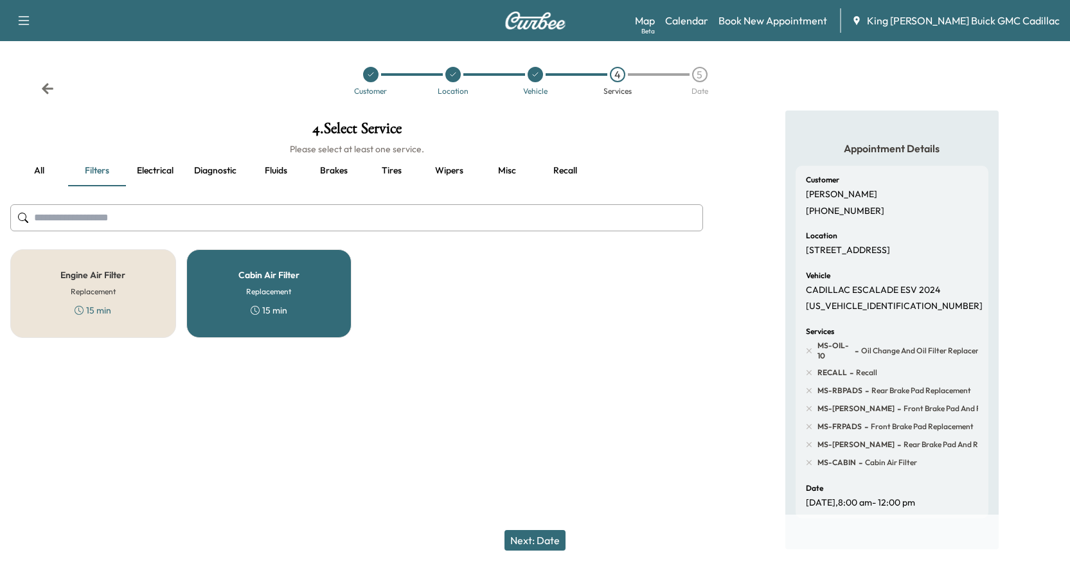
click at [540, 536] on button "Next: Date" at bounding box center [534, 540] width 61 height 21
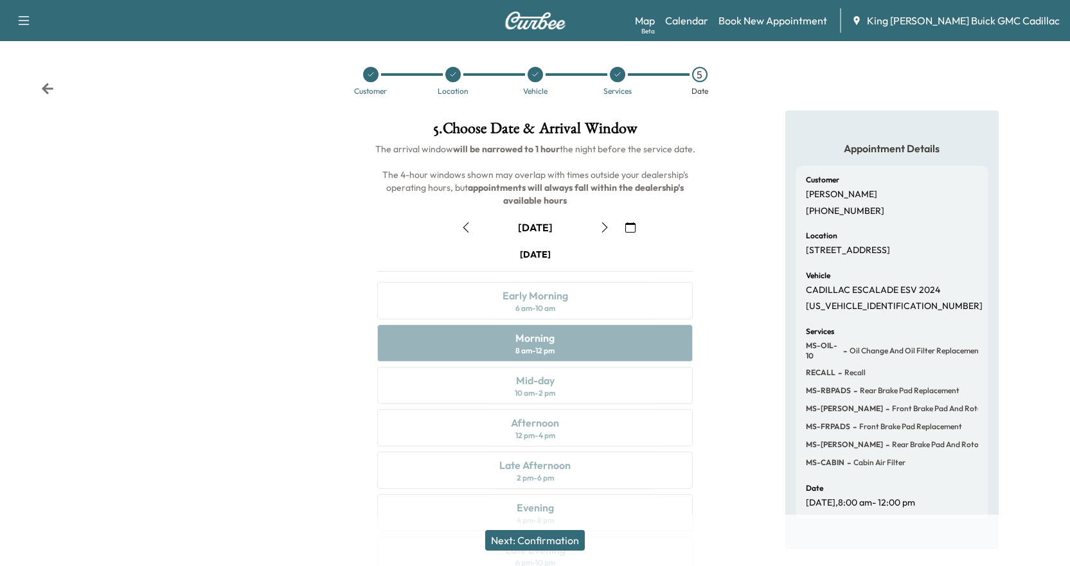
click at [473, 231] on button "button" at bounding box center [466, 227] width 22 height 21
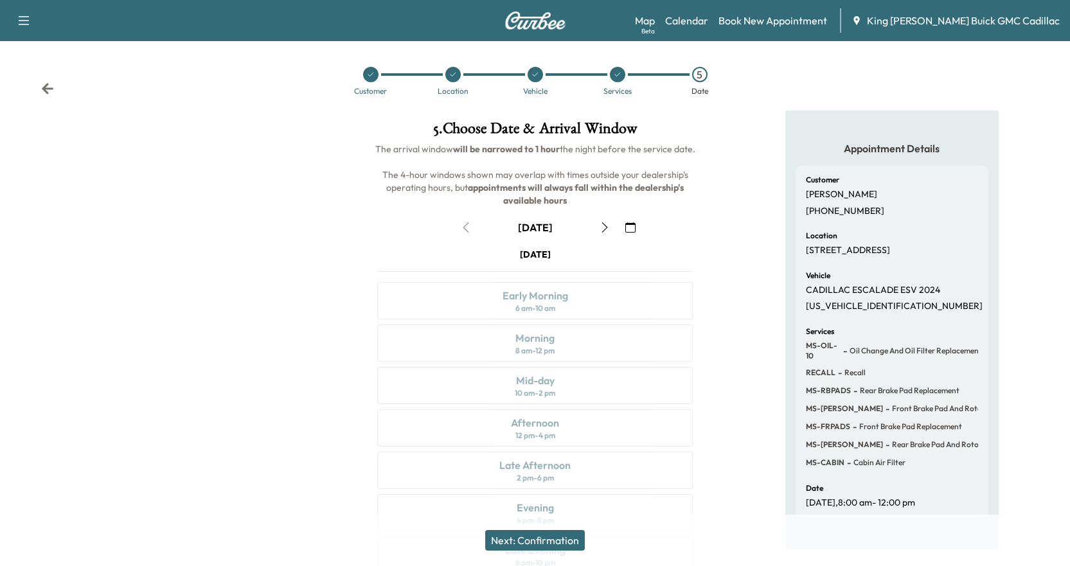
click at [603, 233] on button "button" at bounding box center [605, 227] width 22 height 21
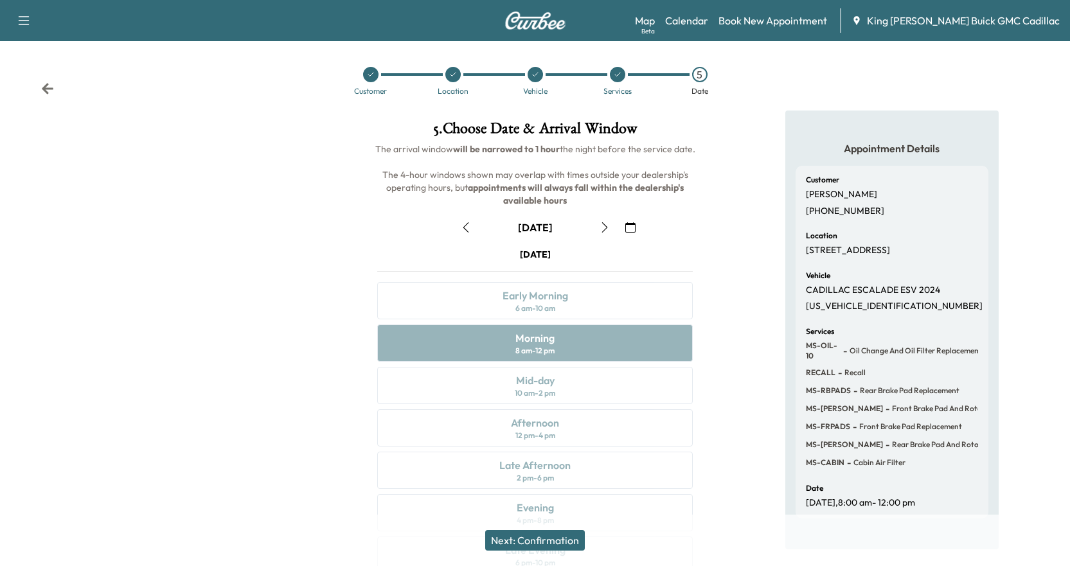
click at [41, 94] on icon at bounding box center [47, 88] width 13 height 13
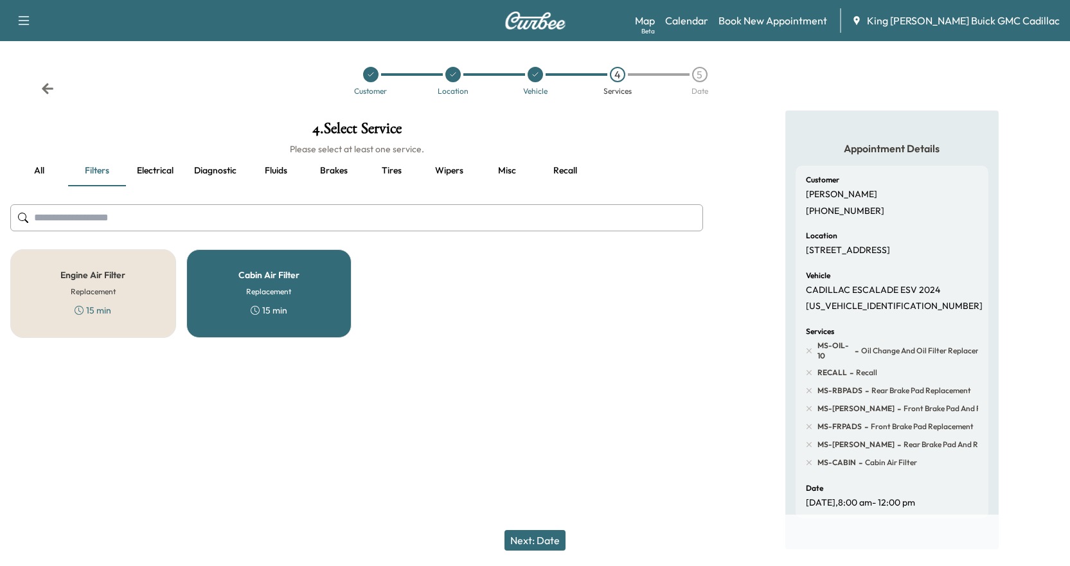
click at [49, 166] on button "all" at bounding box center [39, 170] width 58 height 31
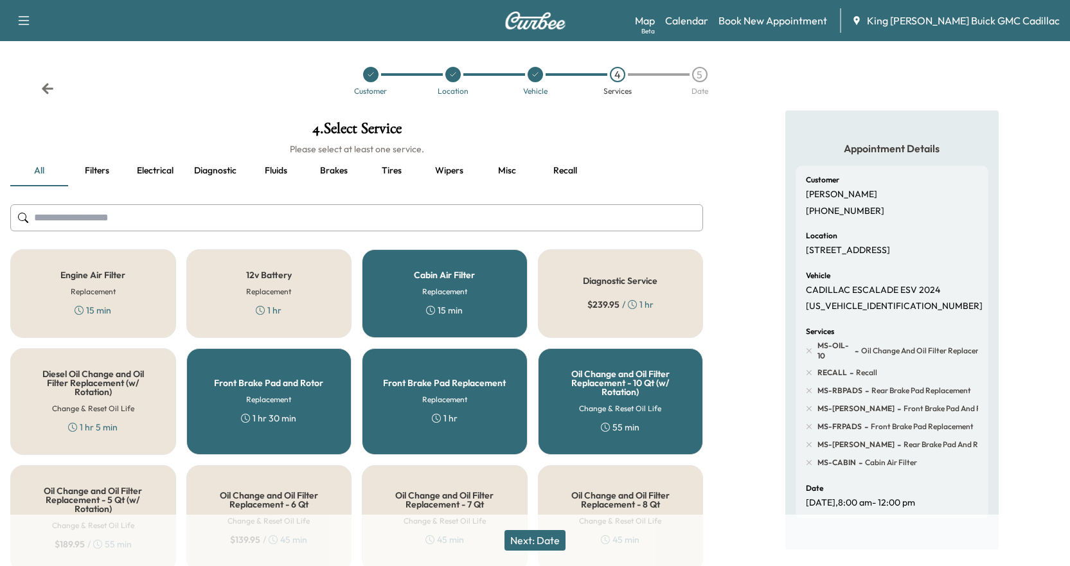
click at [58, 85] on div "Customer Location Vehicle 4 Services 5 Date" at bounding box center [535, 80] width 1070 height 59
click at [46, 85] on icon at bounding box center [48, 88] width 12 height 11
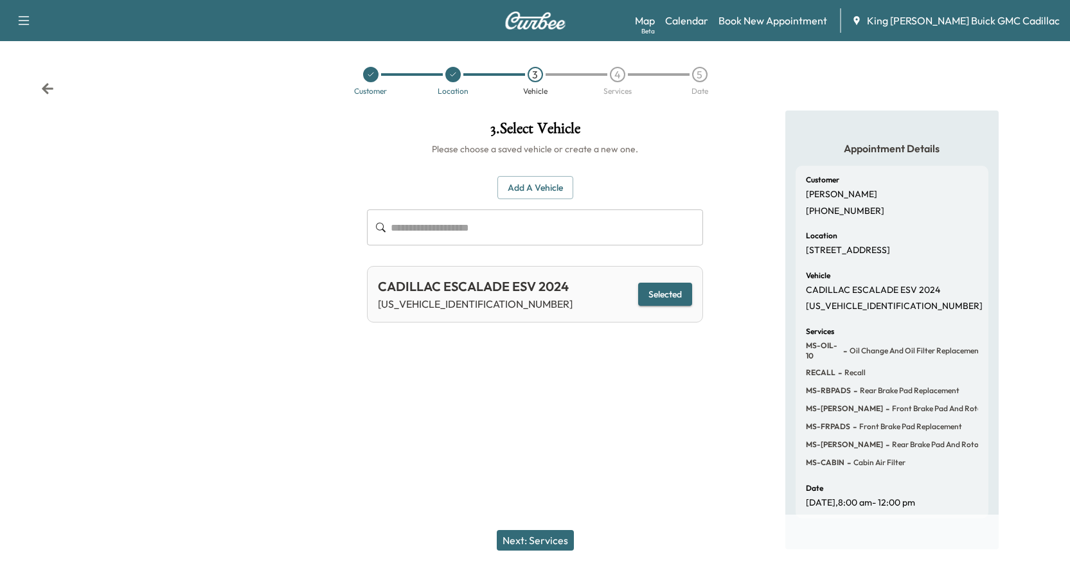
click at [46, 85] on icon at bounding box center [48, 88] width 12 height 11
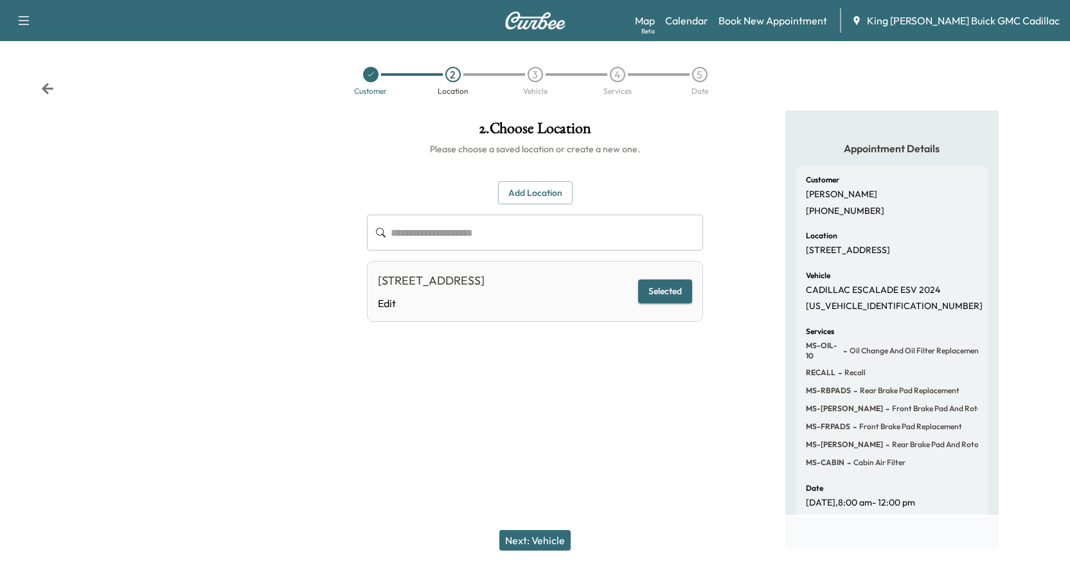
click at [519, 541] on button "Next: Vehicle" at bounding box center [534, 540] width 71 height 21
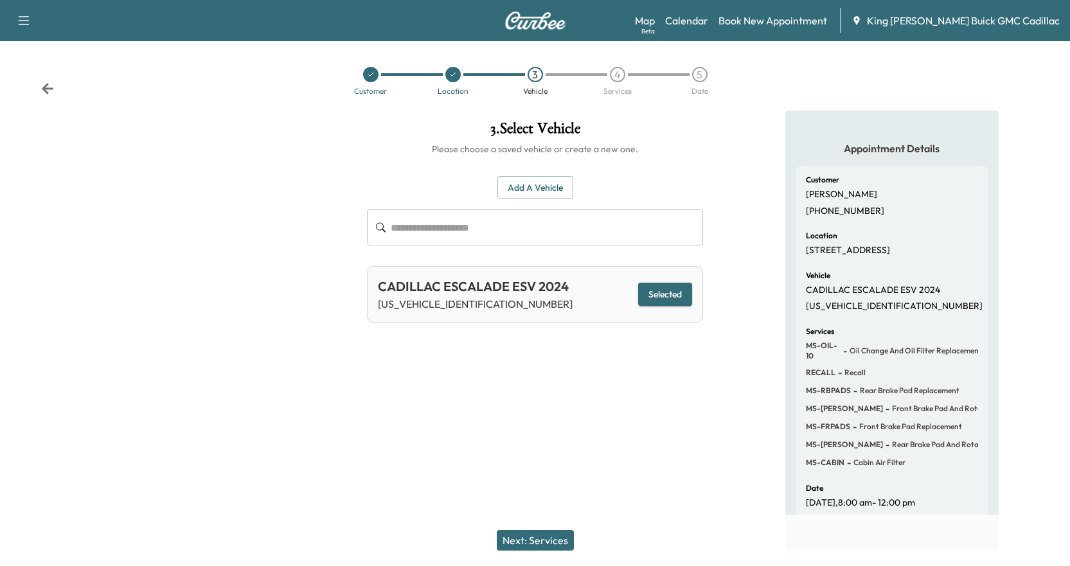
click at [519, 541] on button "Next: Services" at bounding box center [535, 540] width 77 height 21
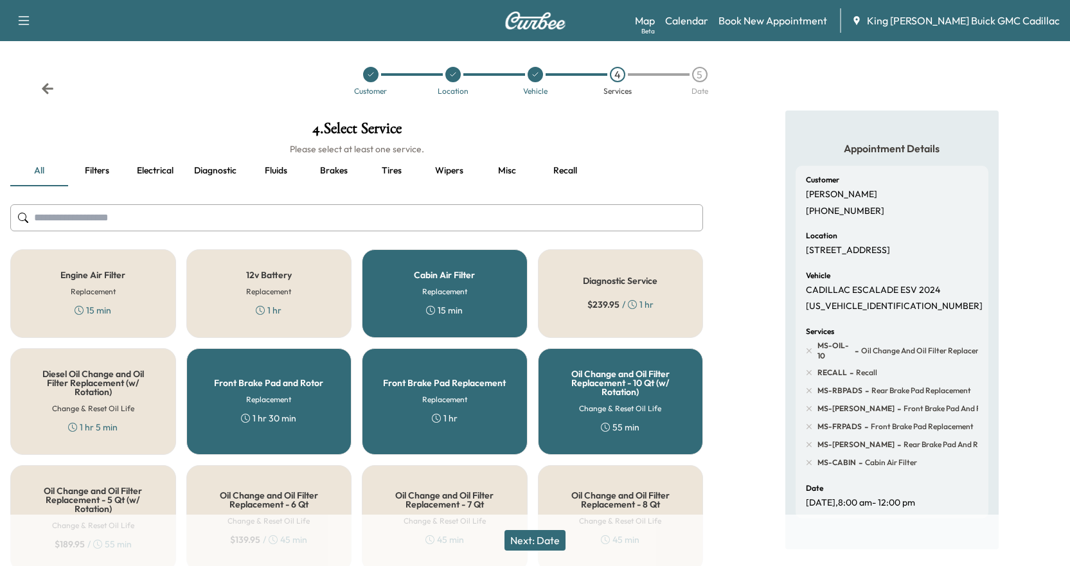
click at [292, 380] on h5 "Front Brake Pad and Rotor" at bounding box center [268, 382] width 109 height 9
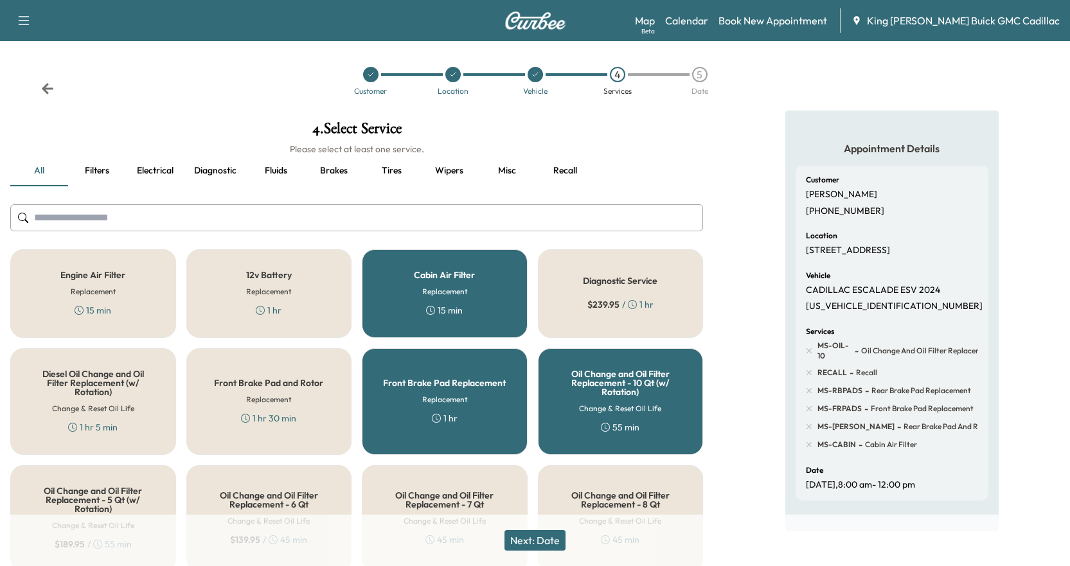
click at [402, 402] on div "Front Brake Pad Replacement Replacement 1 hr" at bounding box center [445, 401] width 166 height 107
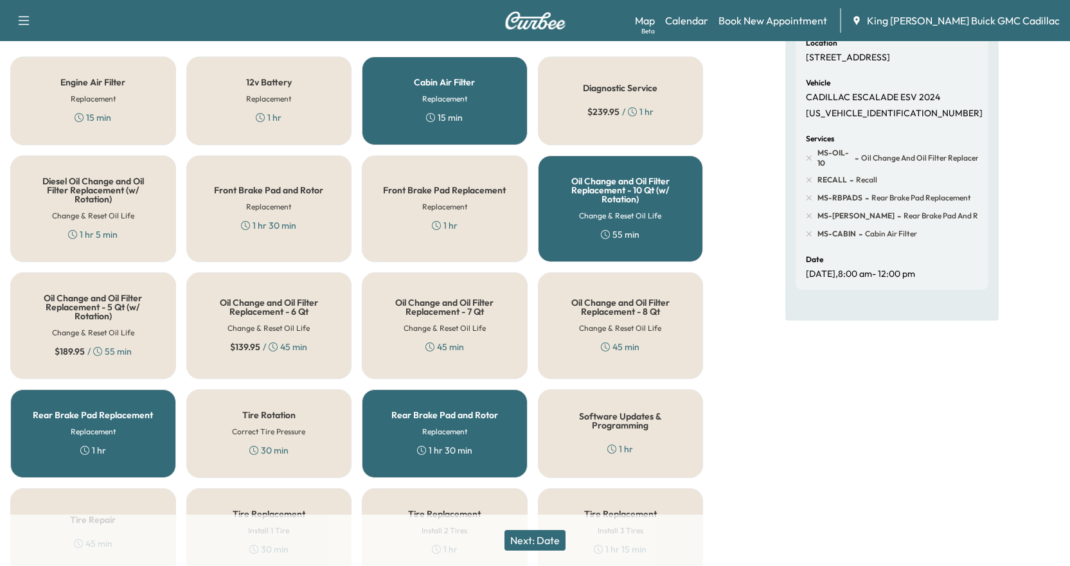
scroll to position [257, 0]
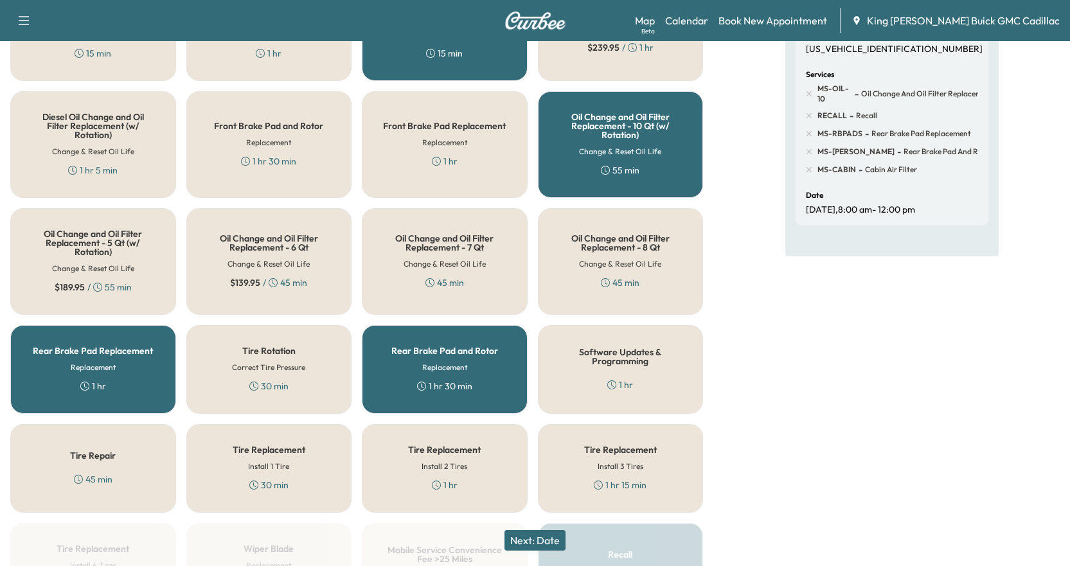
click at [472, 385] on div "Rear Brake Pad and Rotor Replacement 1 hr 30 min" at bounding box center [445, 369] width 166 height 89
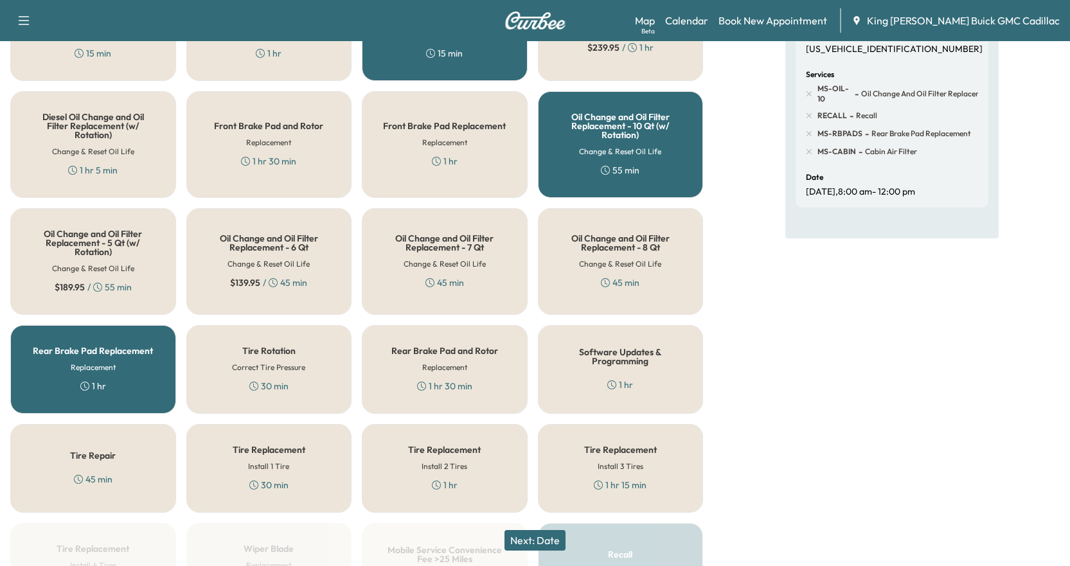
click at [34, 388] on div "Rear Brake Pad Replacement Replacement 1 hr" at bounding box center [93, 369] width 166 height 89
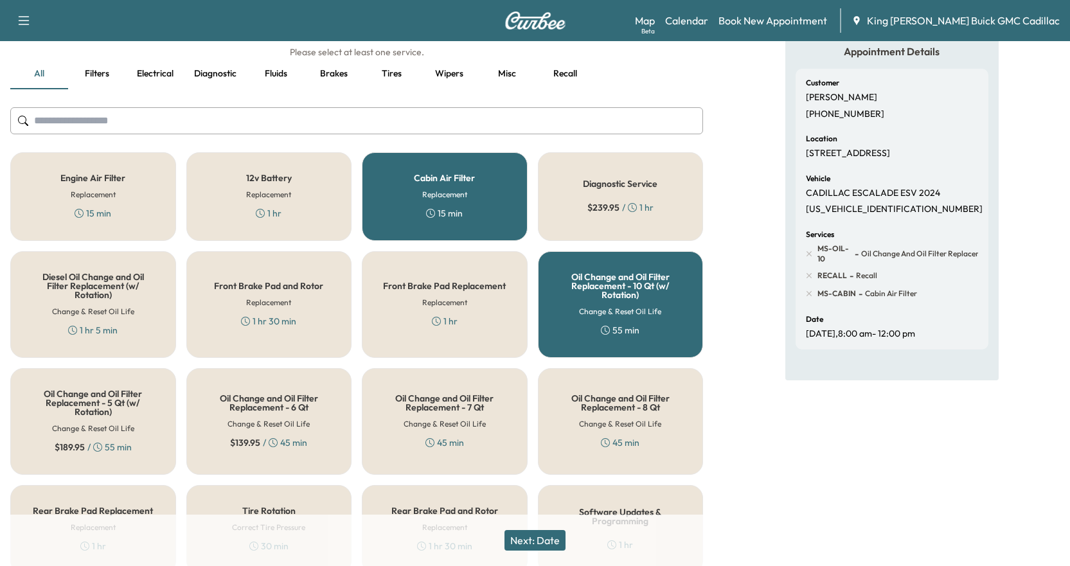
scroll to position [33, 0]
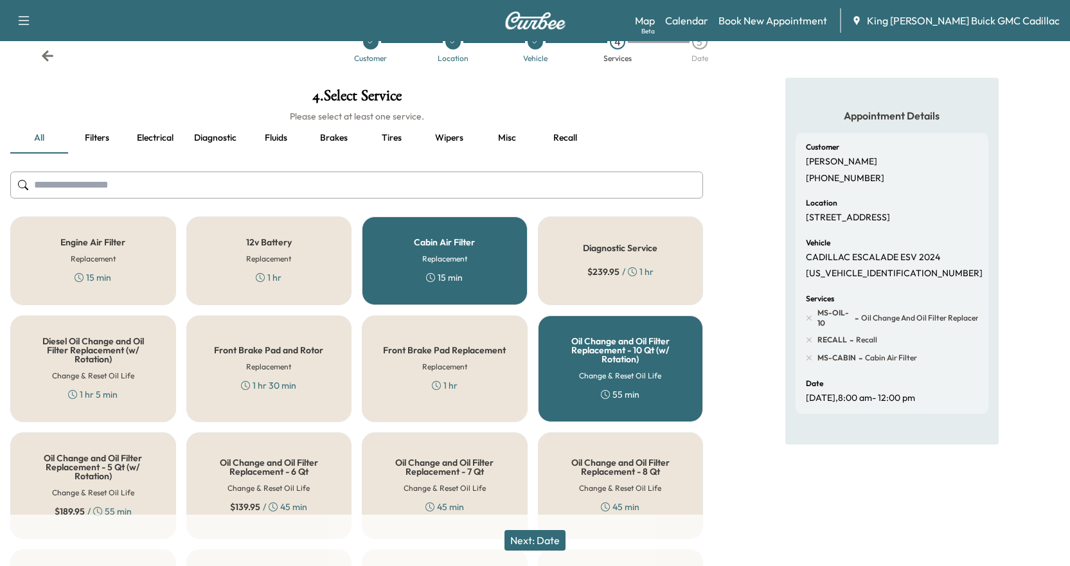
click at [515, 136] on button "Misc" at bounding box center [507, 138] width 58 height 31
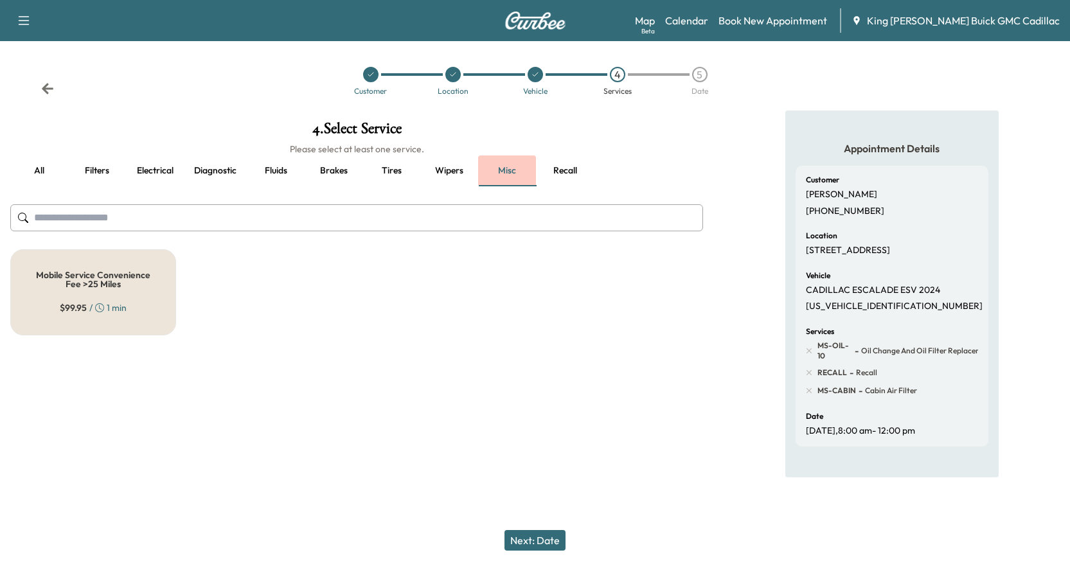
scroll to position [0, 0]
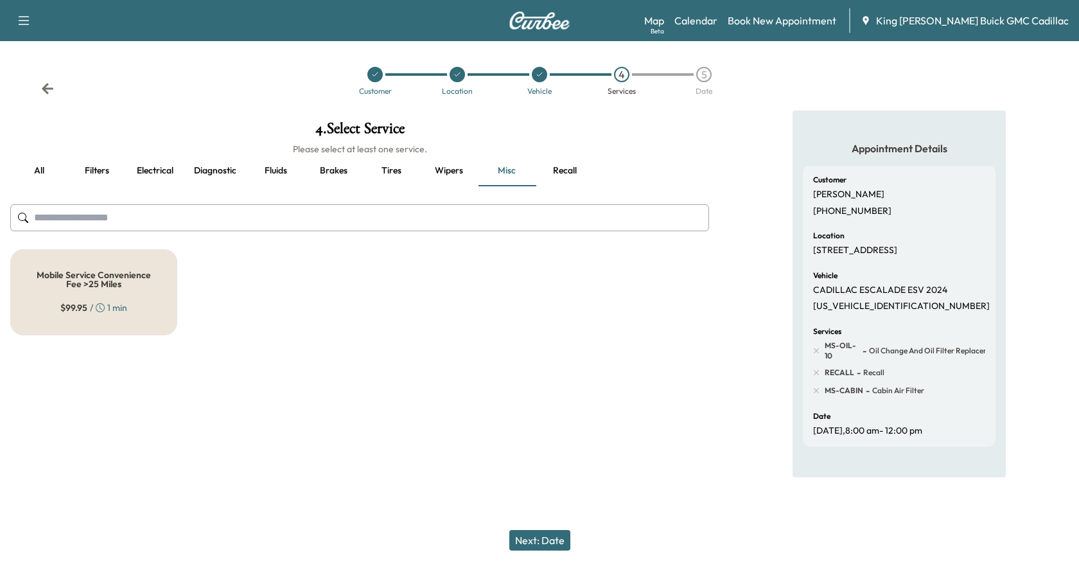
click at [103, 294] on div "Mobile Service Convenience Fee >25 Miles $ 99.95 / 1 min" at bounding box center [93, 292] width 167 height 86
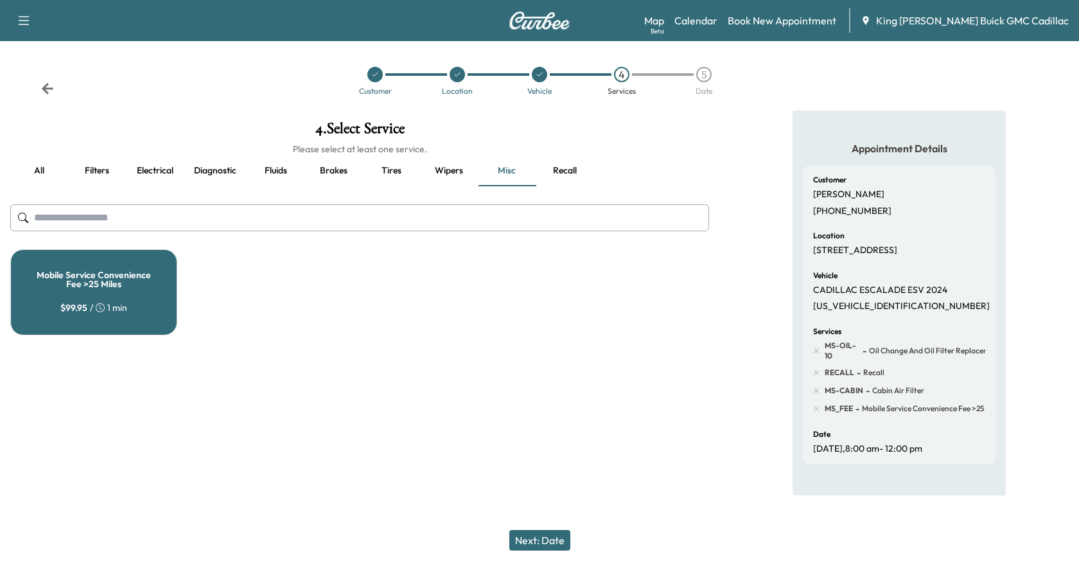
click at [559, 535] on button "Next: Date" at bounding box center [539, 540] width 61 height 21
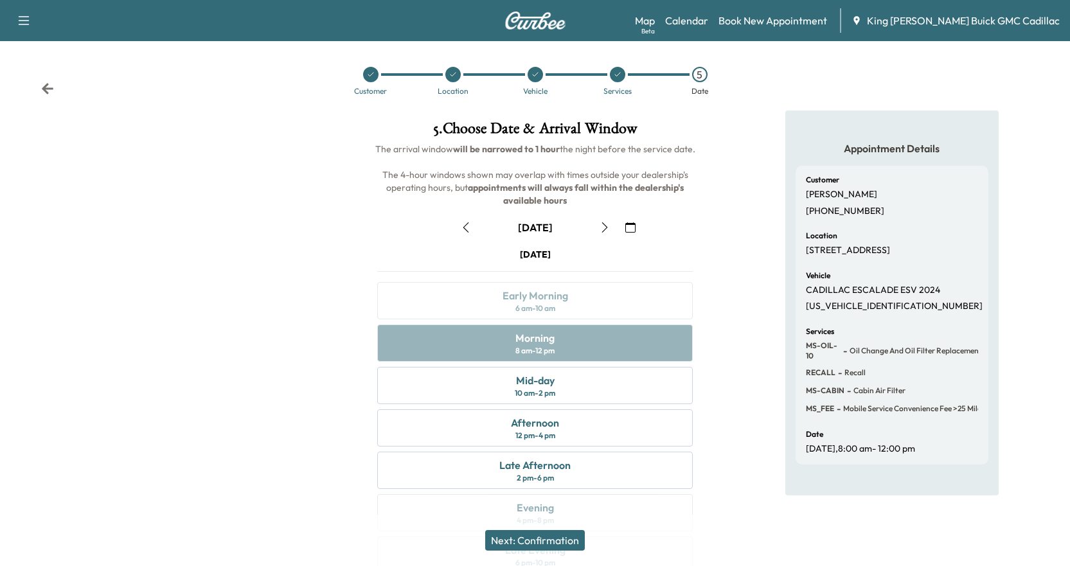
click at [559, 535] on button "Next: Confirmation" at bounding box center [535, 540] width 100 height 21
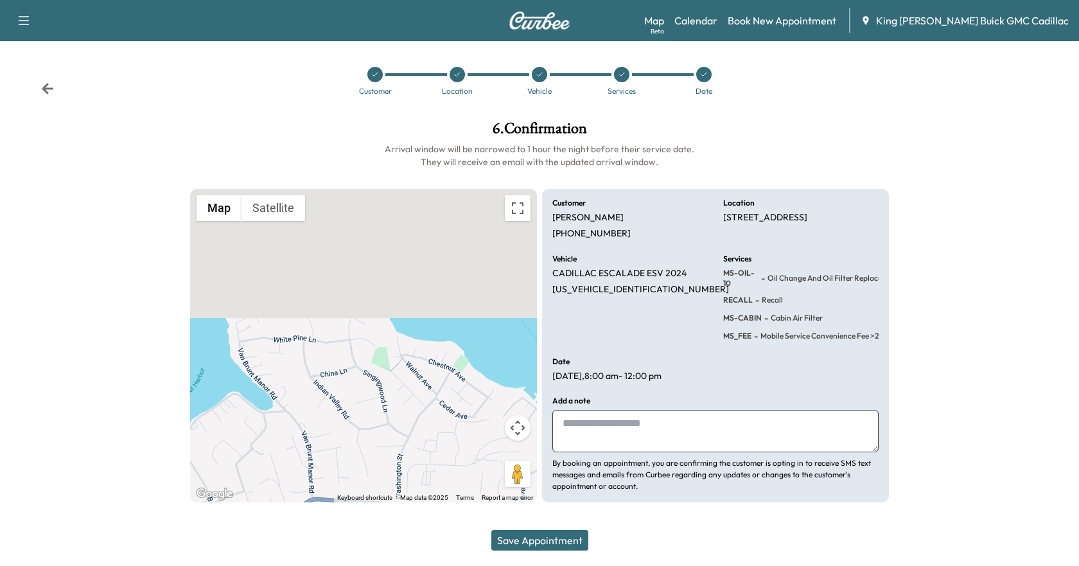
click at [567, 547] on button "Save Appointment" at bounding box center [540, 540] width 97 height 21
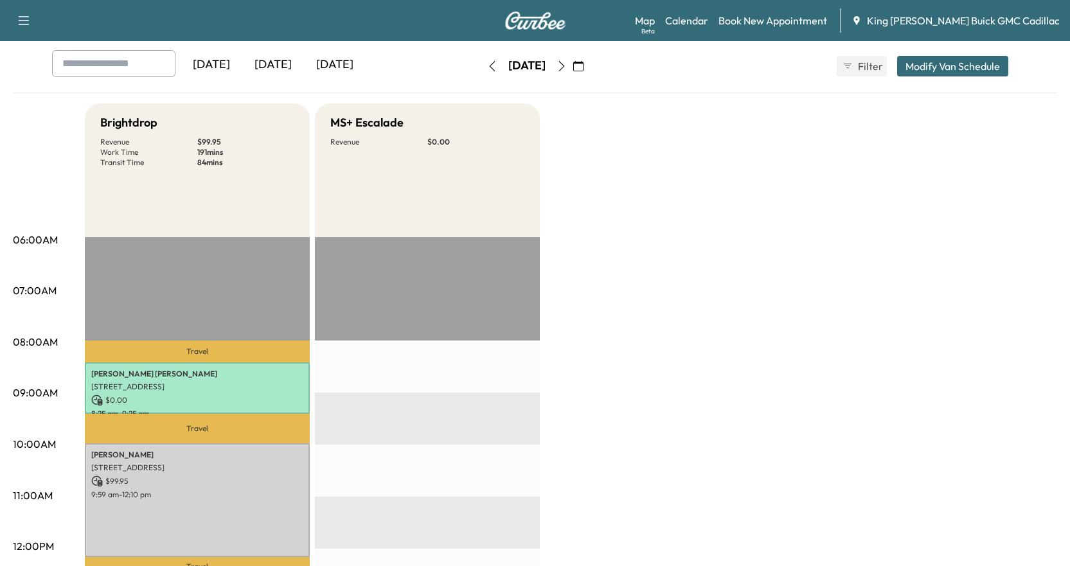
scroll to position [193, 0]
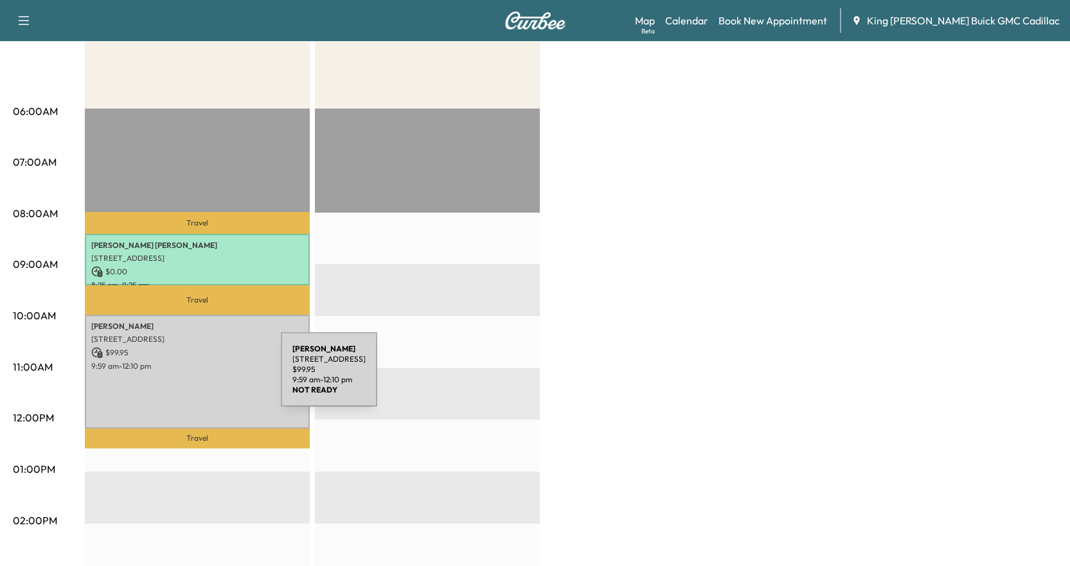
click at [184, 377] on div "[PERSON_NAME] [STREET_ADDRESS] $ 99.95 9:59 am - 12:10 pm" at bounding box center [197, 371] width 225 height 113
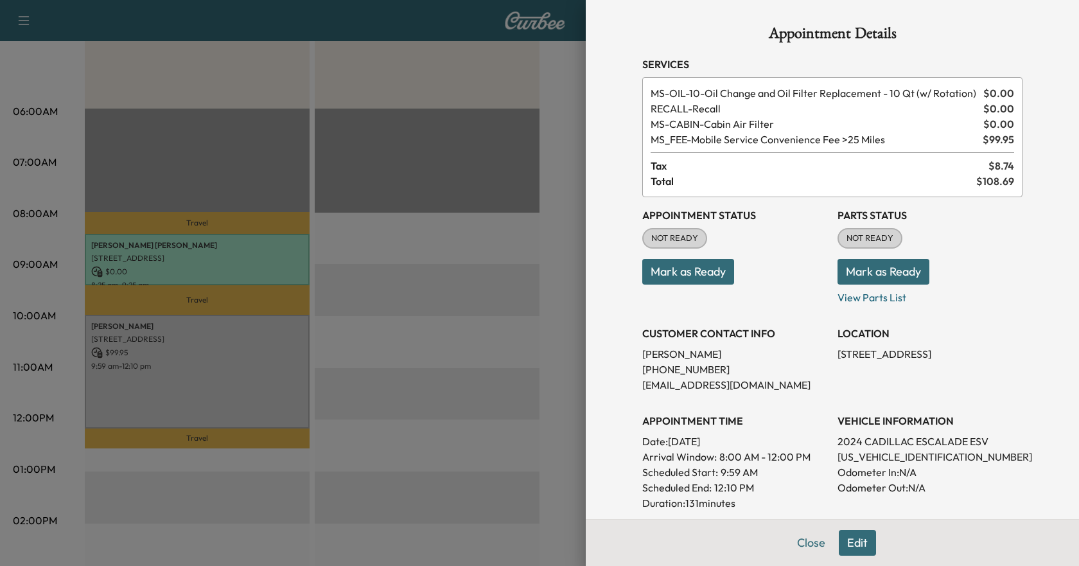
click at [425, 320] on div at bounding box center [539, 283] width 1079 height 566
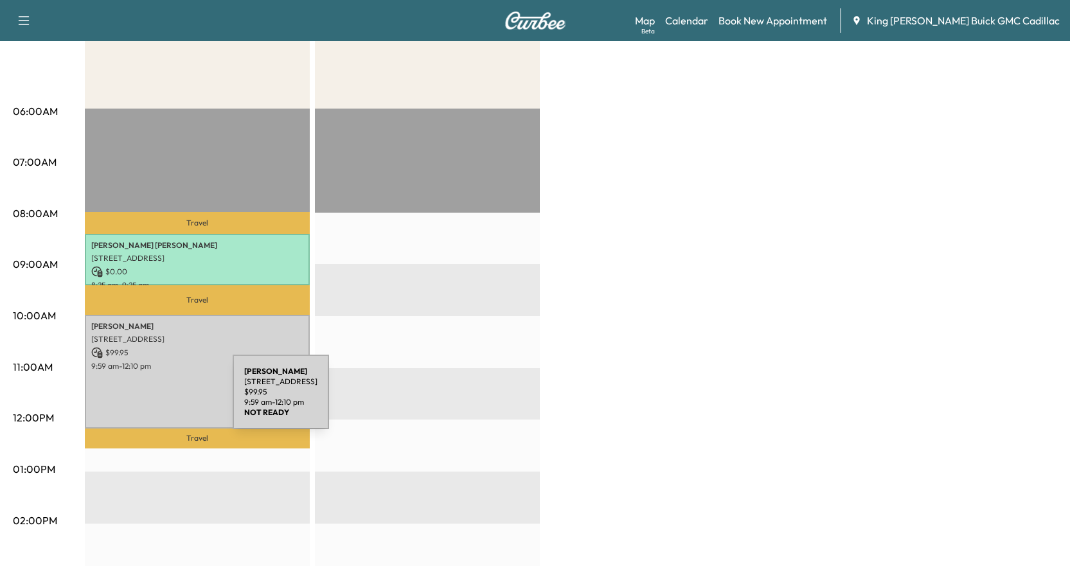
click at [136, 400] on div "[PERSON_NAME] [STREET_ADDRESS] $ 99.95 9:59 am - 12:10 pm" at bounding box center [197, 371] width 225 height 113
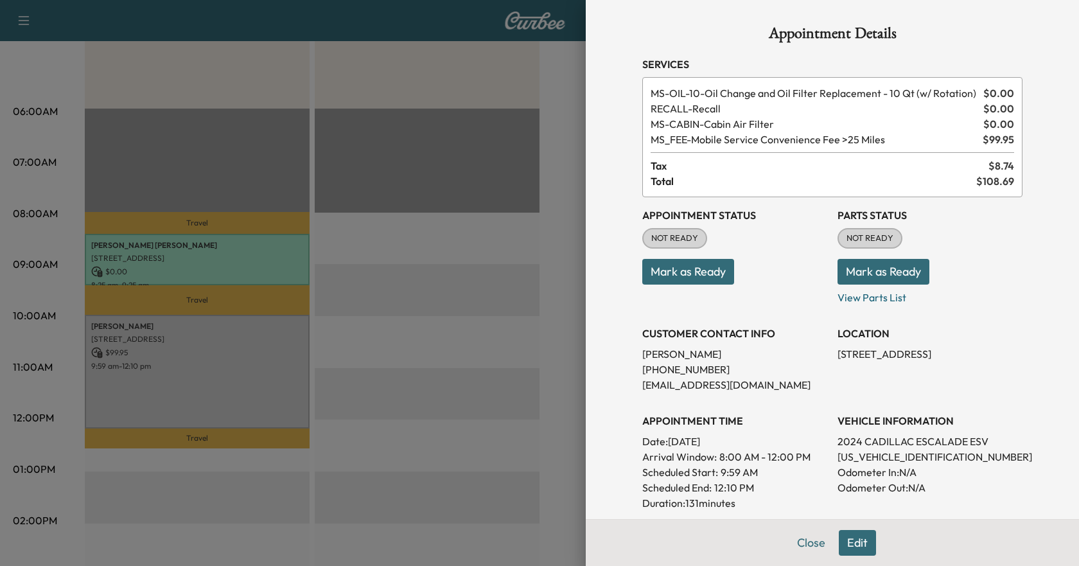
click at [396, 396] on div at bounding box center [539, 283] width 1079 height 566
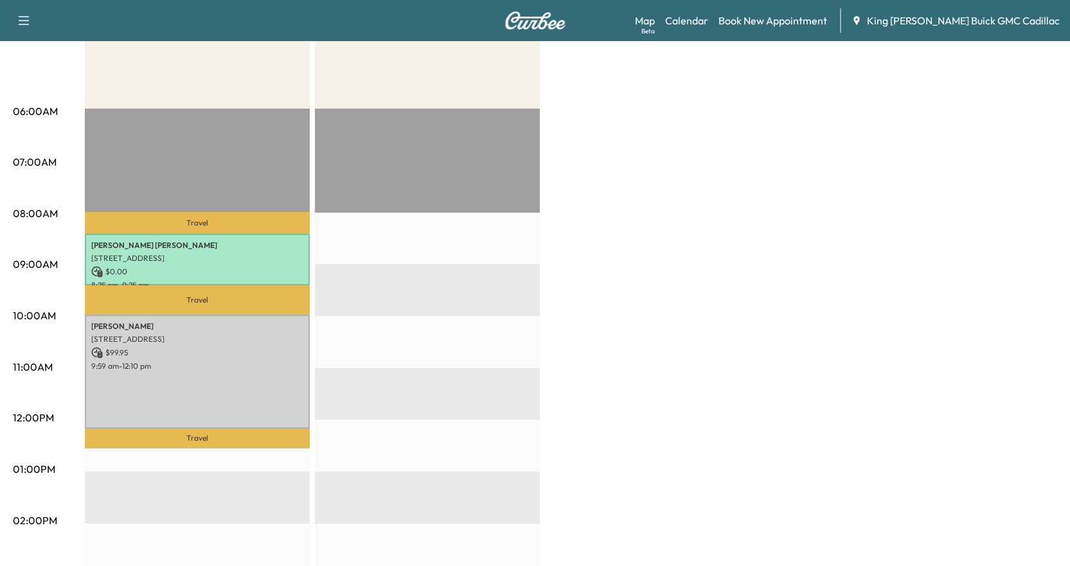
scroll to position [64, 0]
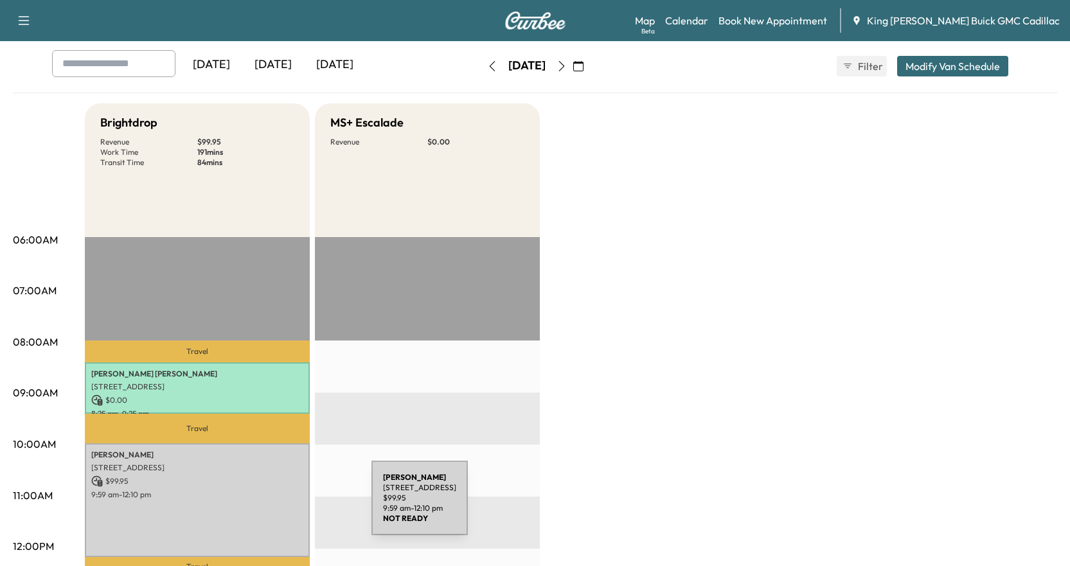
click at [267, 507] on div "[PERSON_NAME] [STREET_ADDRESS] $ 99.95 9:59 am - 12:10 pm" at bounding box center [197, 499] width 225 height 113
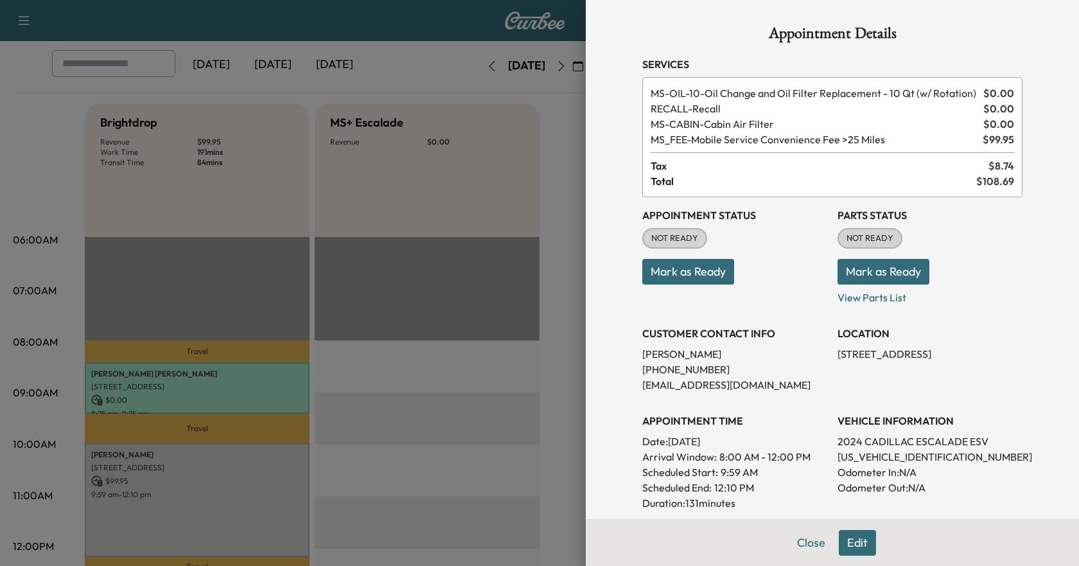
click at [679, 270] on button "Mark as Ready" at bounding box center [688, 272] width 92 height 26
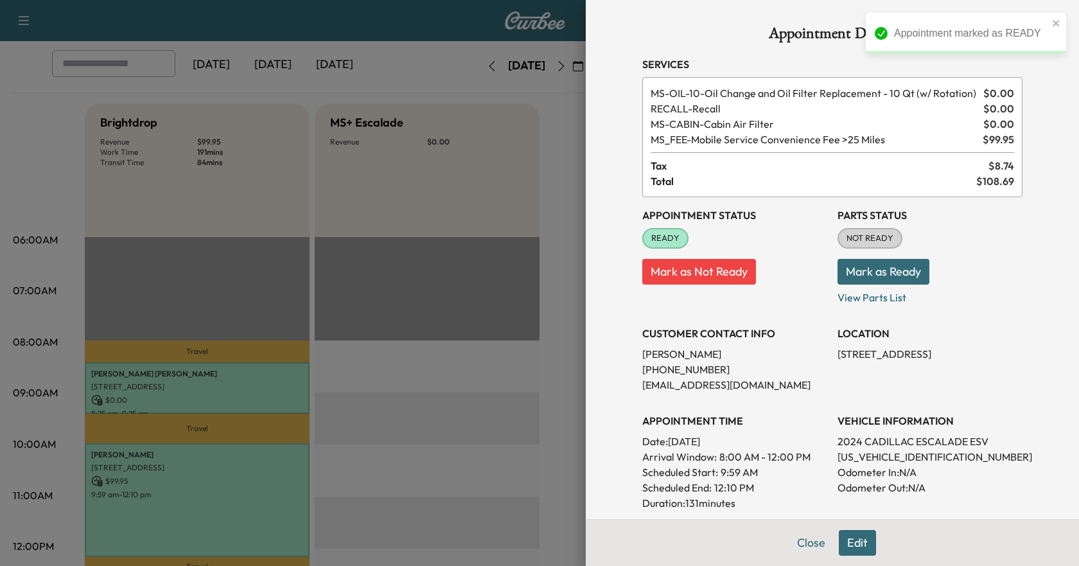
click at [287, 441] on div at bounding box center [539, 283] width 1079 height 566
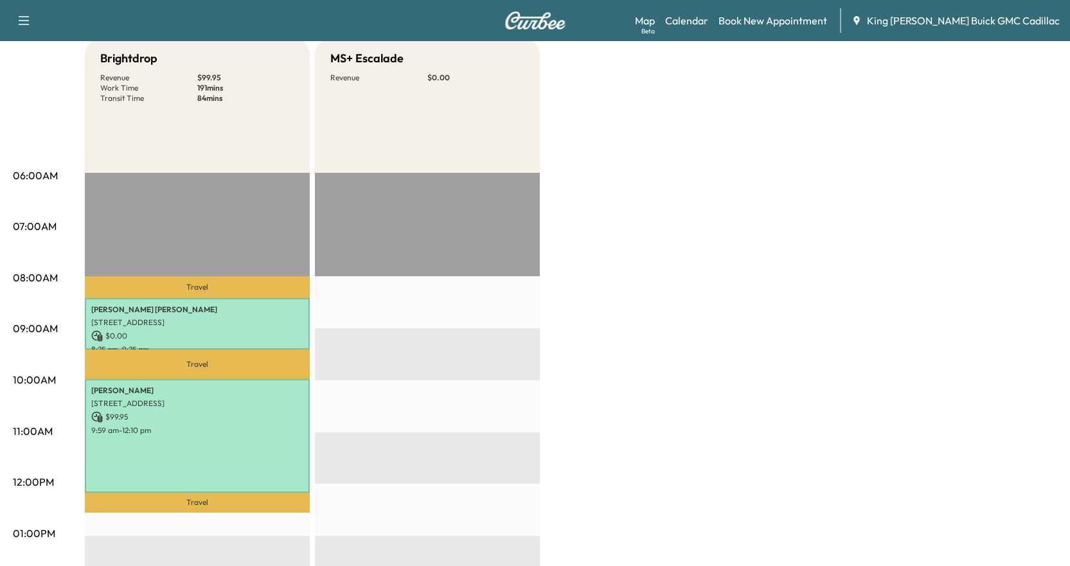
scroll to position [0, 0]
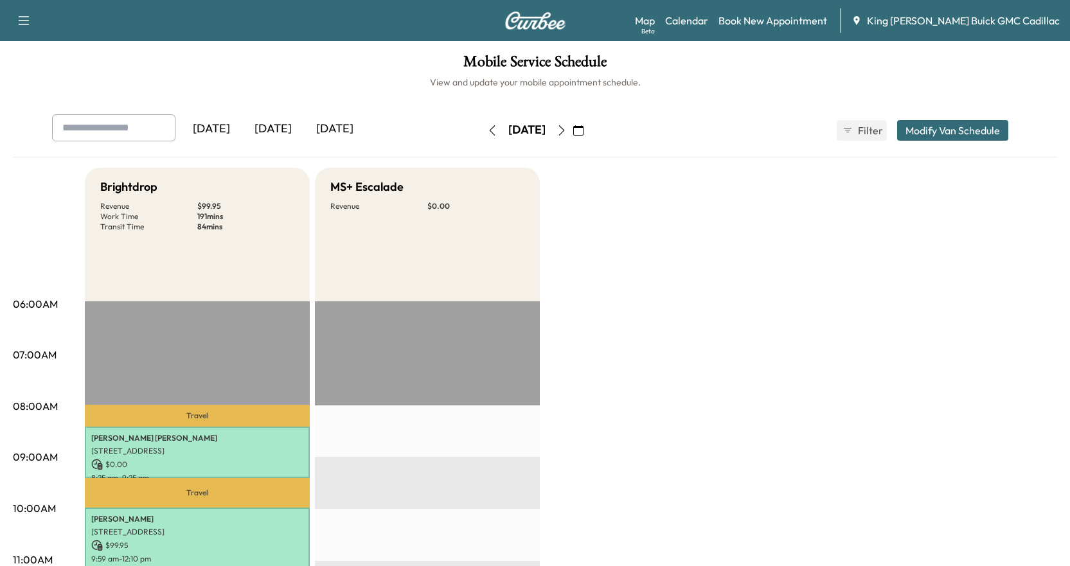
click at [481, 139] on button "button" at bounding box center [492, 130] width 22 height 21
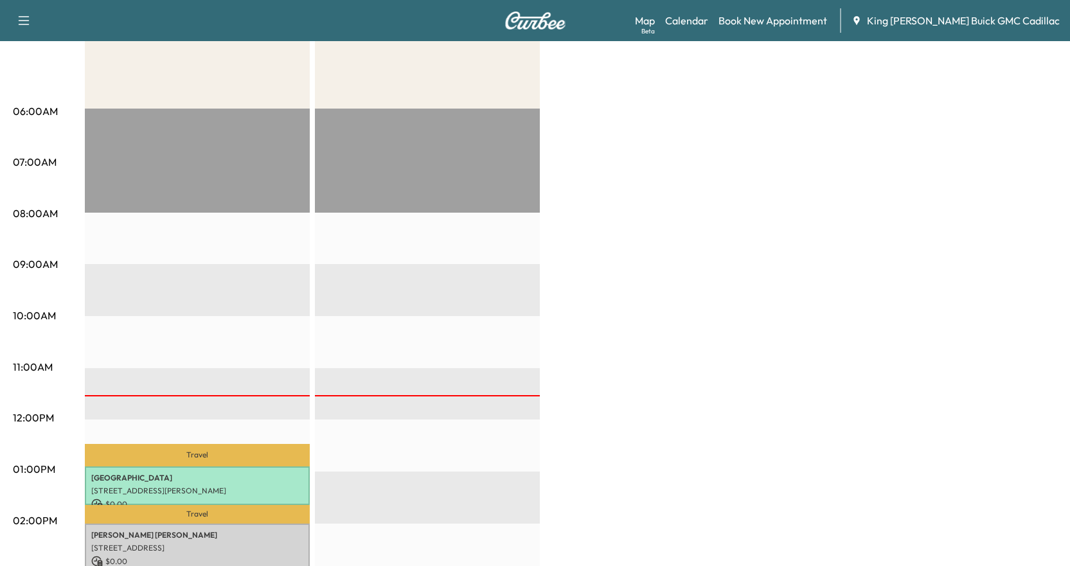
scroll to position [64, 0]
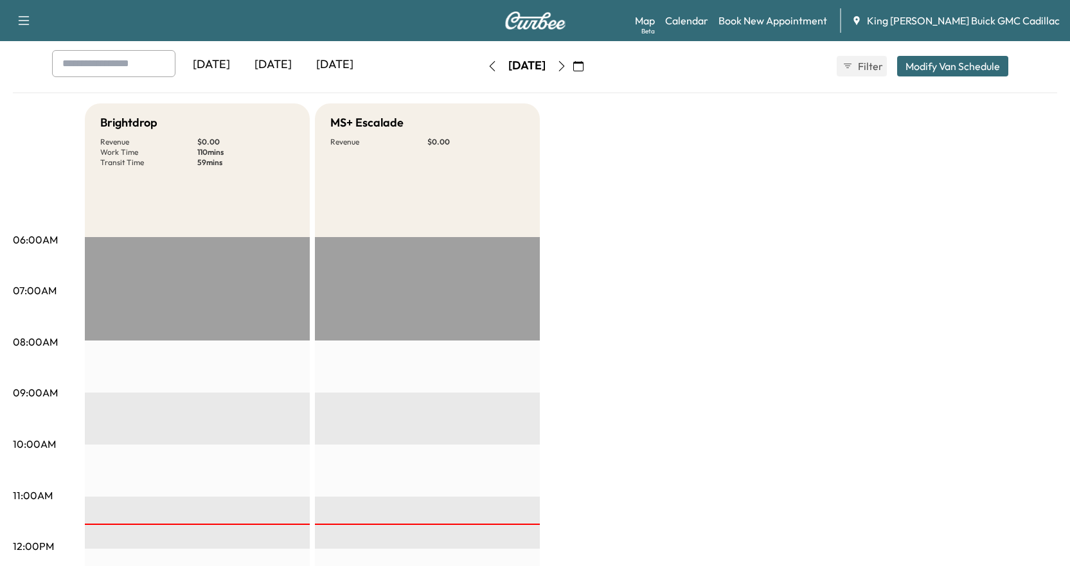
click at [572, 72] on button "button" at bounding box center [562, 66] width 22 height 21
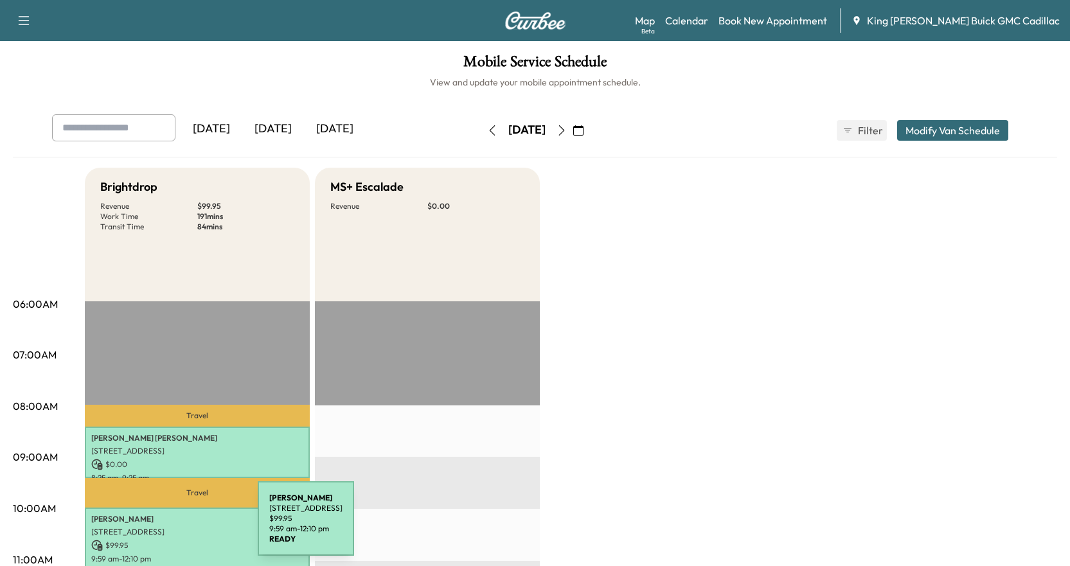
click at [161, 527] on p "[STREET_ADDRESS]" at bounding box center [197, 532] width 212 height 10
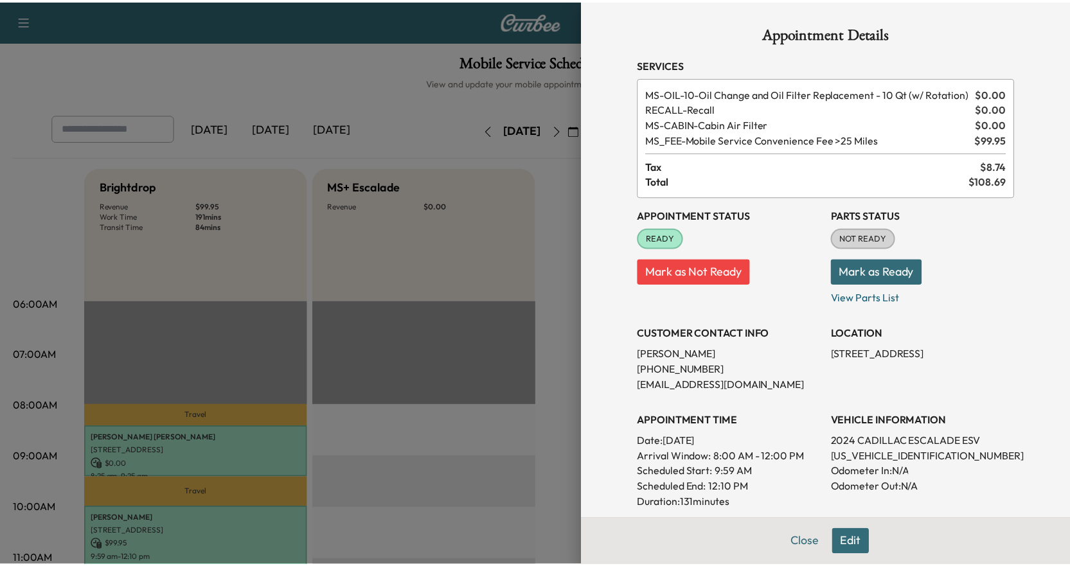
scroll to position [128, 0]
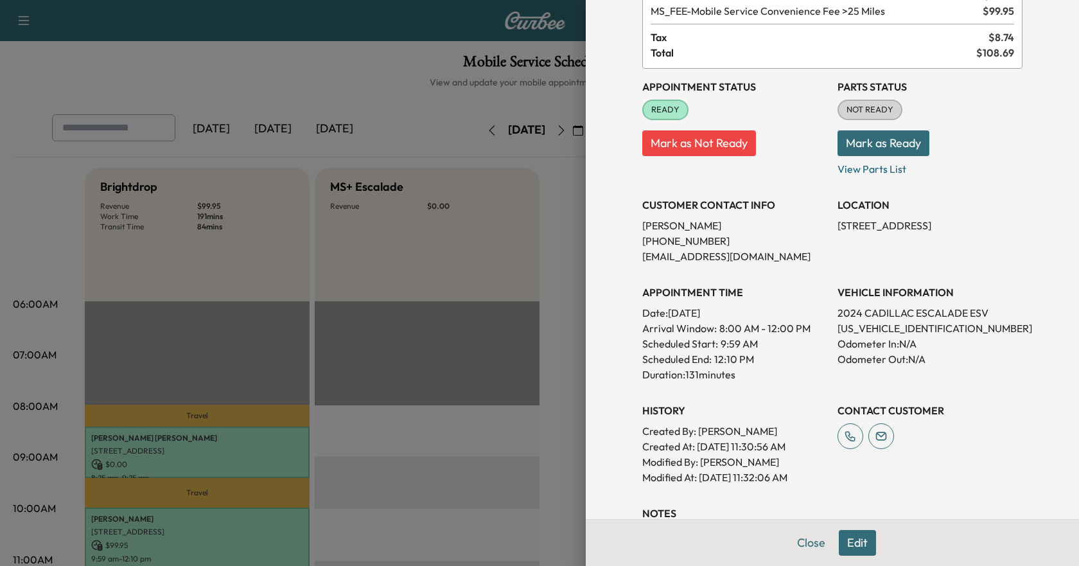
click at [844, 541] on button "Edit" at bounding box center [857, 543] width 37 height 26
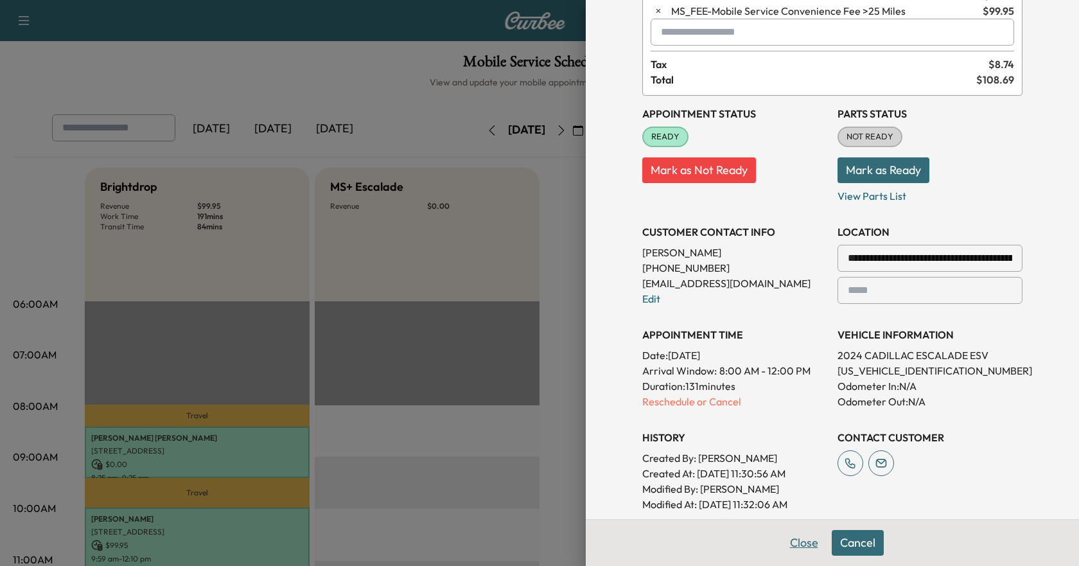
click at [801, 542] on button "Close" at bounding box center [804, 543] width 45 height 26
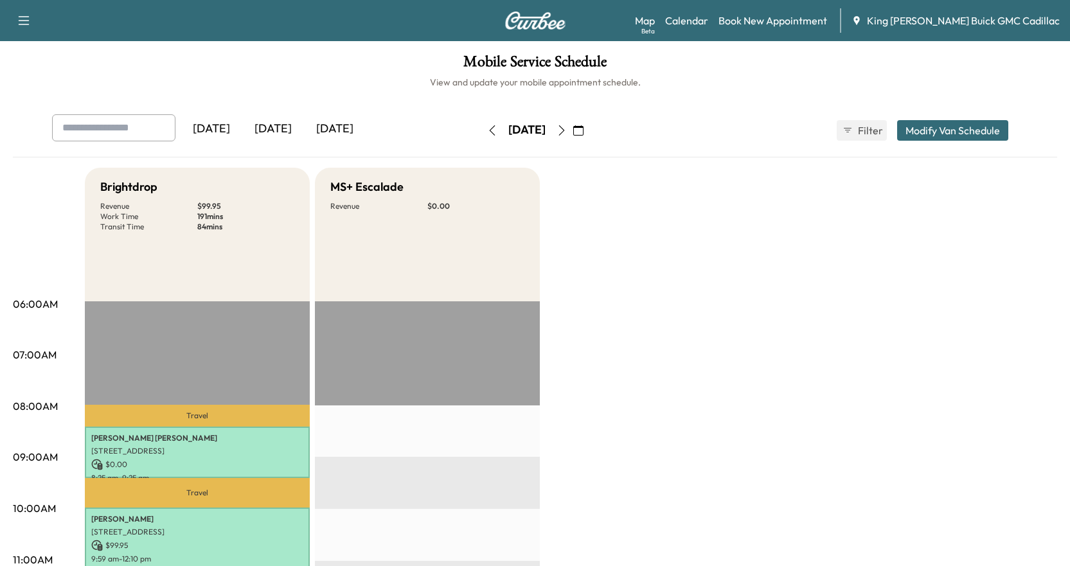
scroll to position [193, 0]
